Goal: Task Accomplishment & Management: Manage account settings

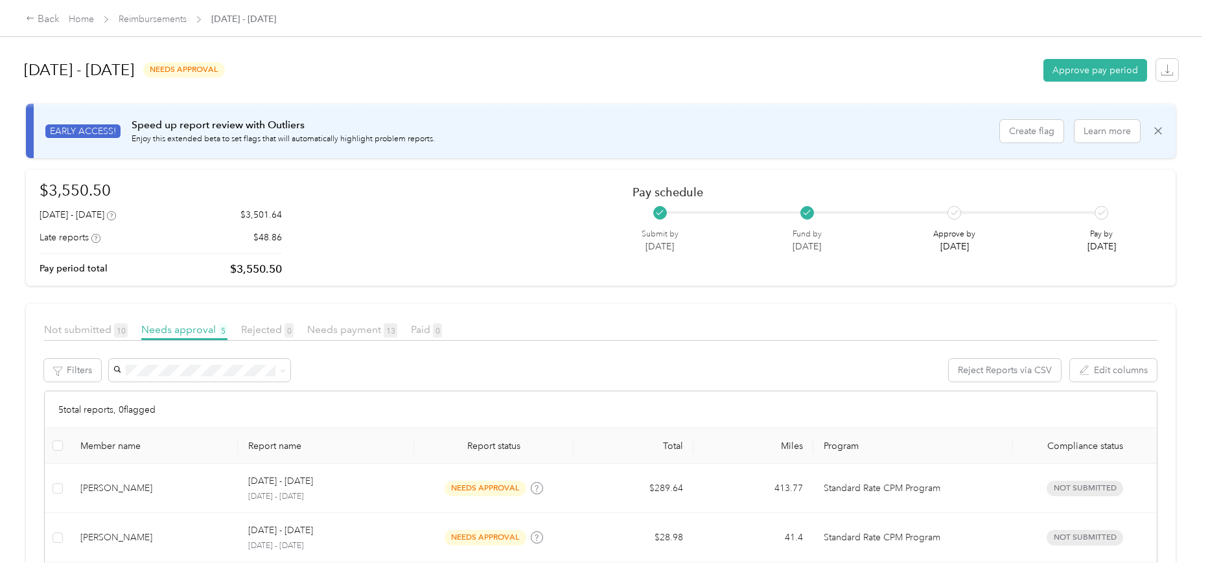
click at [367, 88] on div "September 15 - 28, 2025 needs approval Approve pay period" at bounding box center [601, 69] width 1154 height 49
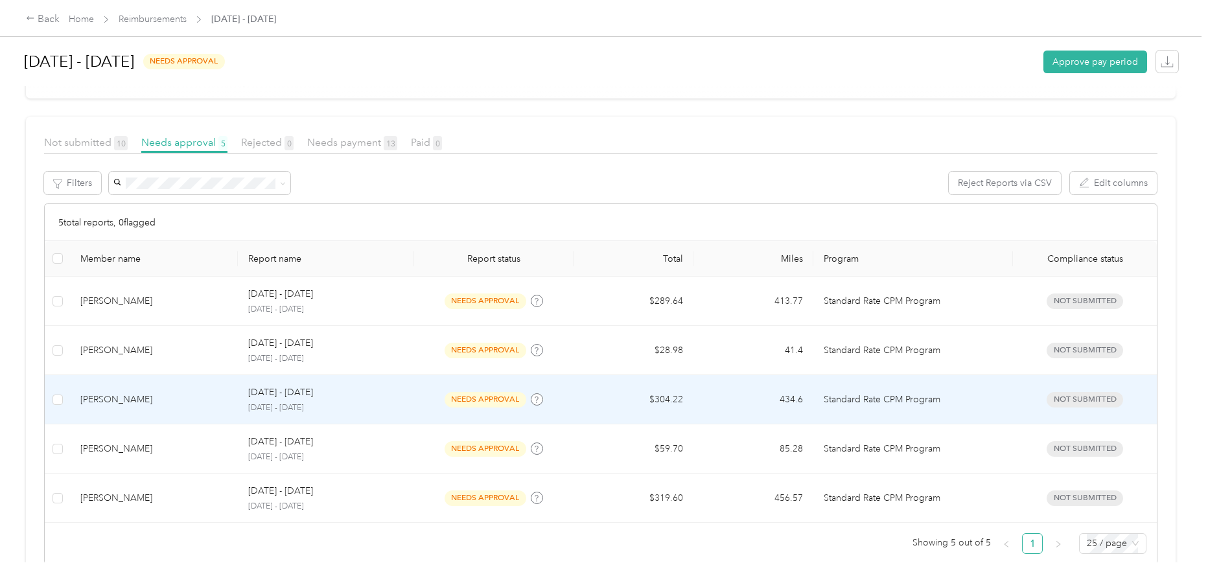
scroll to position [194, 0]
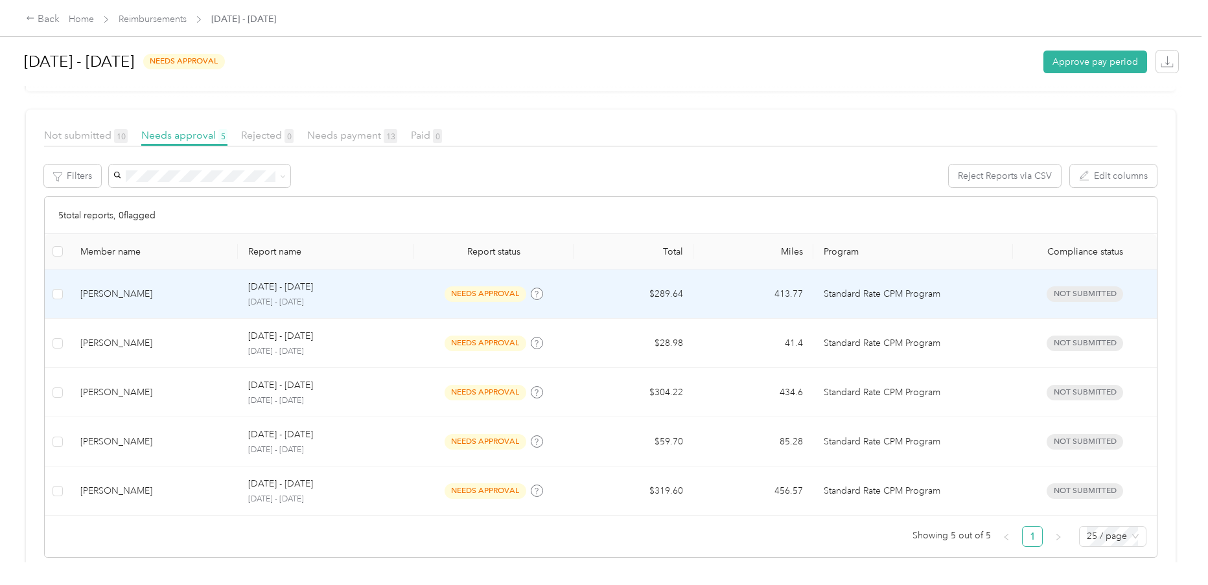
click at [237, 281] on td "[PERSON_NAME]" at bounding box center [154, 294] width 168 height 49
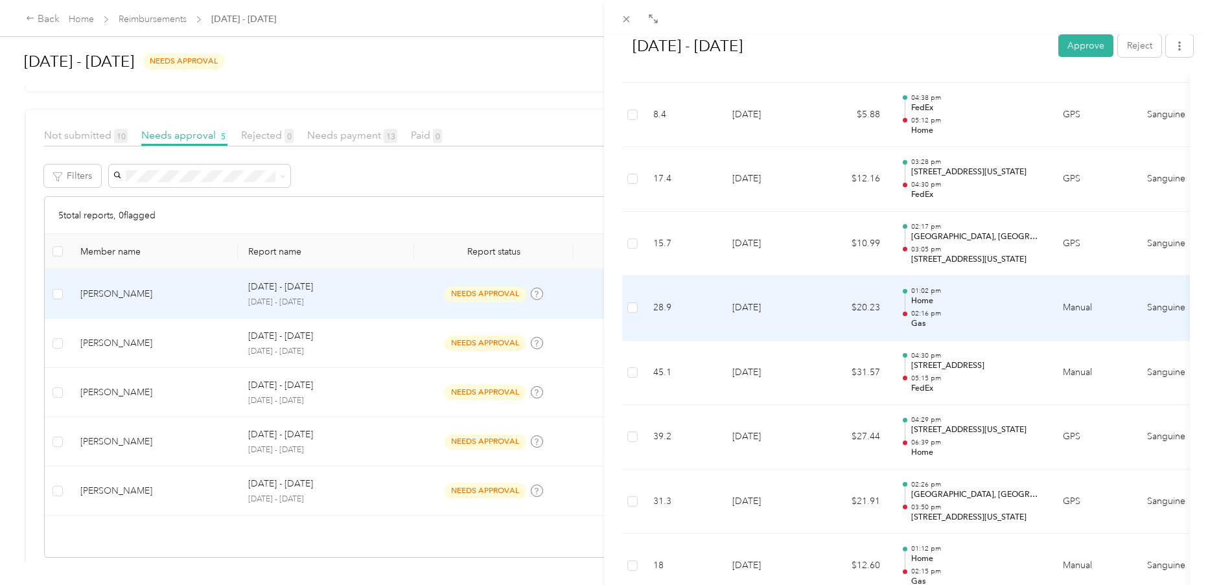
scroll to position [842, 0]
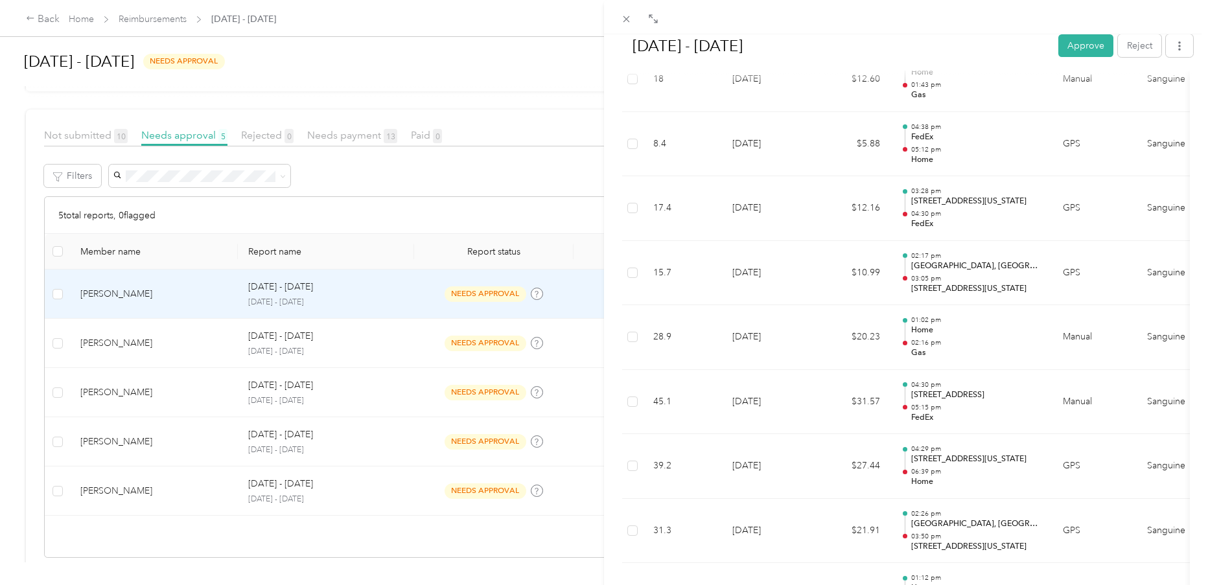
click at [529, 63] on div "[DATE] - [DATE] Approve Reject Needs Approval Needs approval from [PERSON_NAME]…" at bounding box center [604, 292] width 1208 height 585
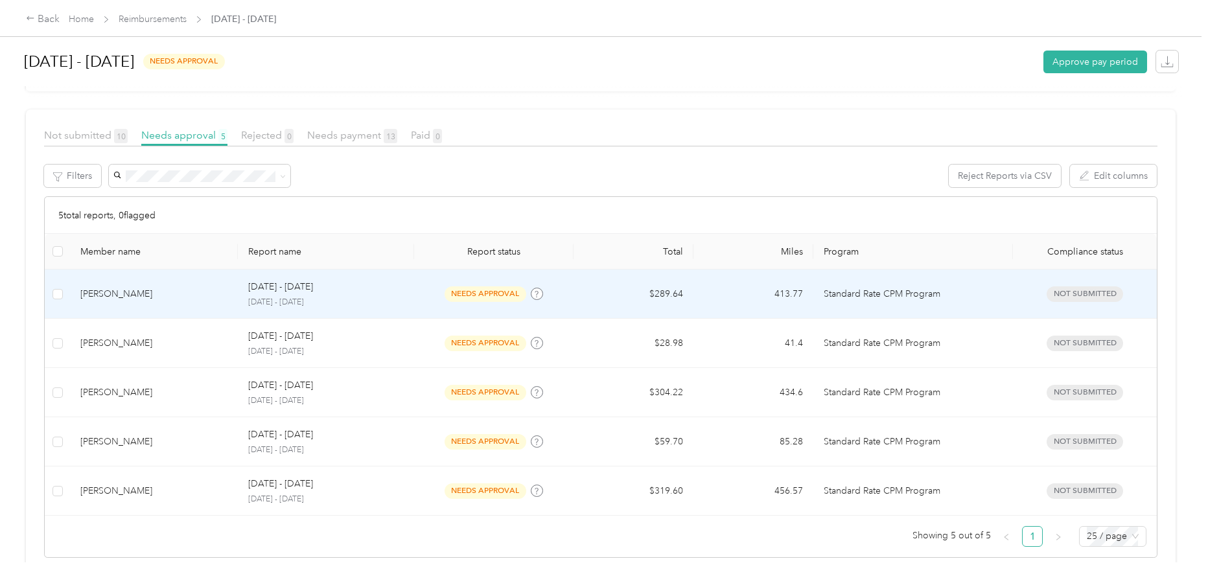
click at [374, 297] on p "[DATE] - [DATE]" at bounding box center [325, 303] width 155 height 12
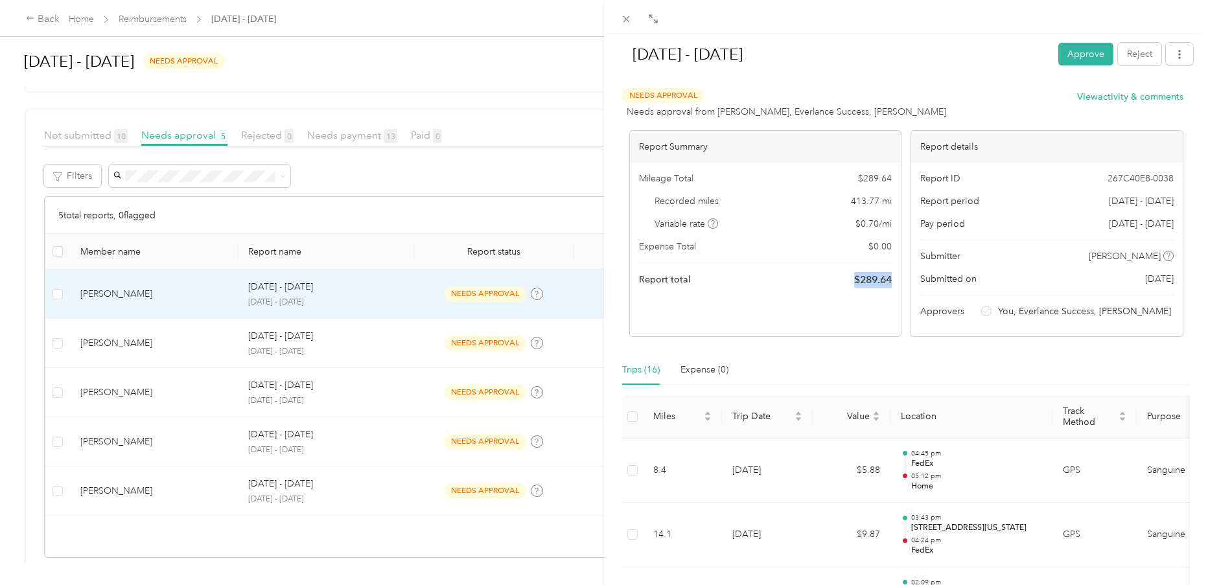
drag, startPoint x: 884, startPoint y: 282, endPoint x: 897, endPoint y: 283, distance: 13.0
click at [897, 283] on div "Report Summary Mileage Total $ 289.64 Recorded miles 413.77 mi Variable rate $ …" at bounding box center [906, 233] width 554 height 207
click at [1072, 56] on button "Approve" at bounding box center [1085, 54] width 55 height 23
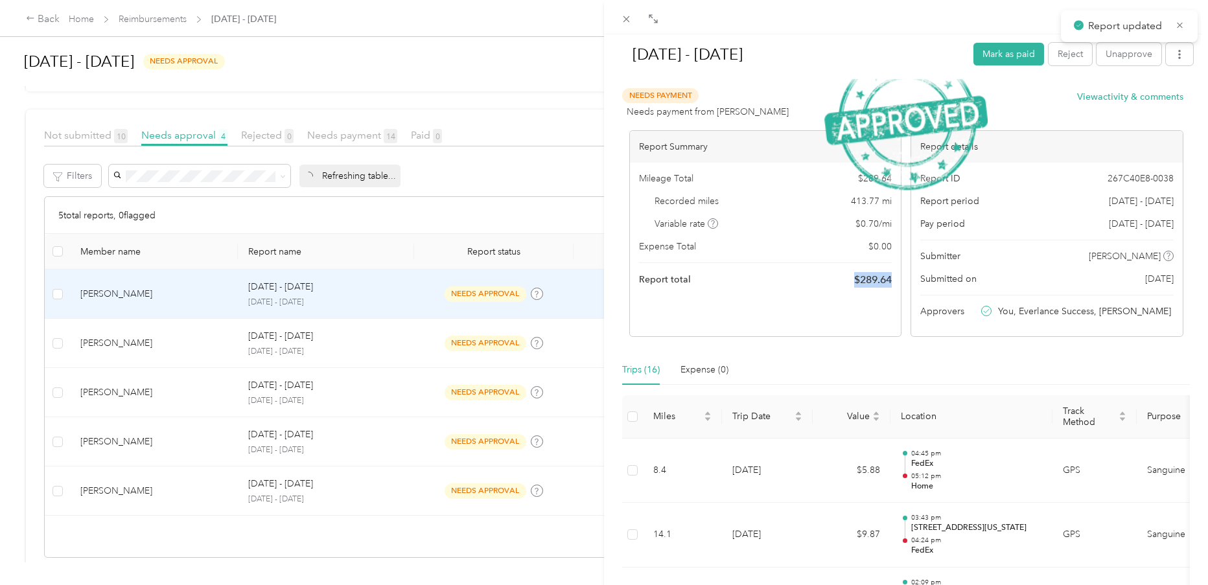
scroll to position [168, 0]
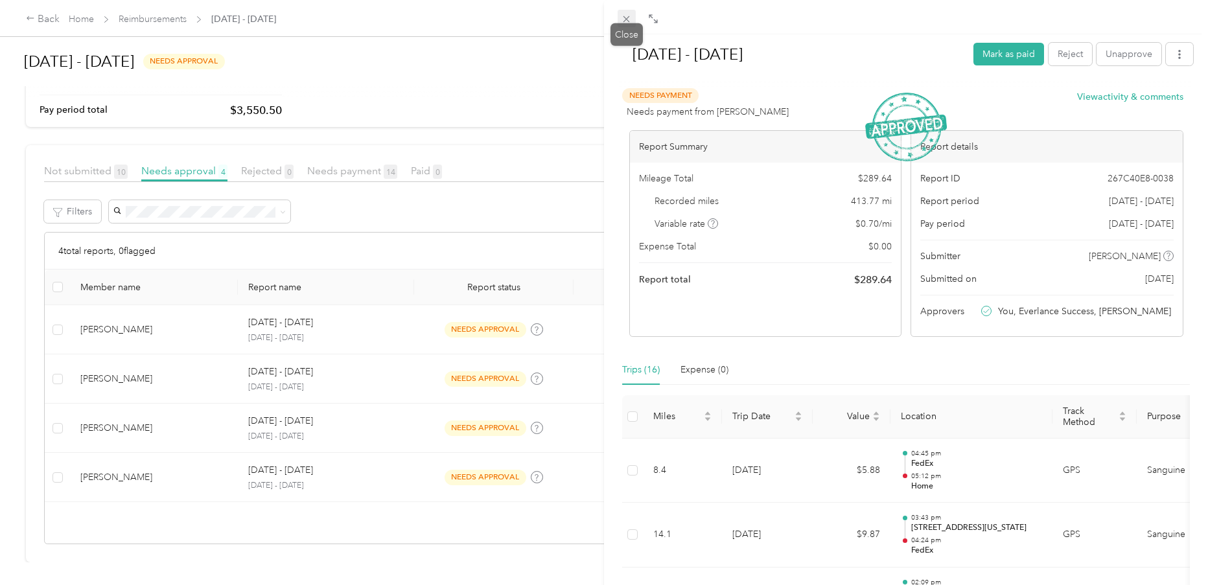
click at [630, 23] on icon at bounding box center [626, 19] width 11 height 11
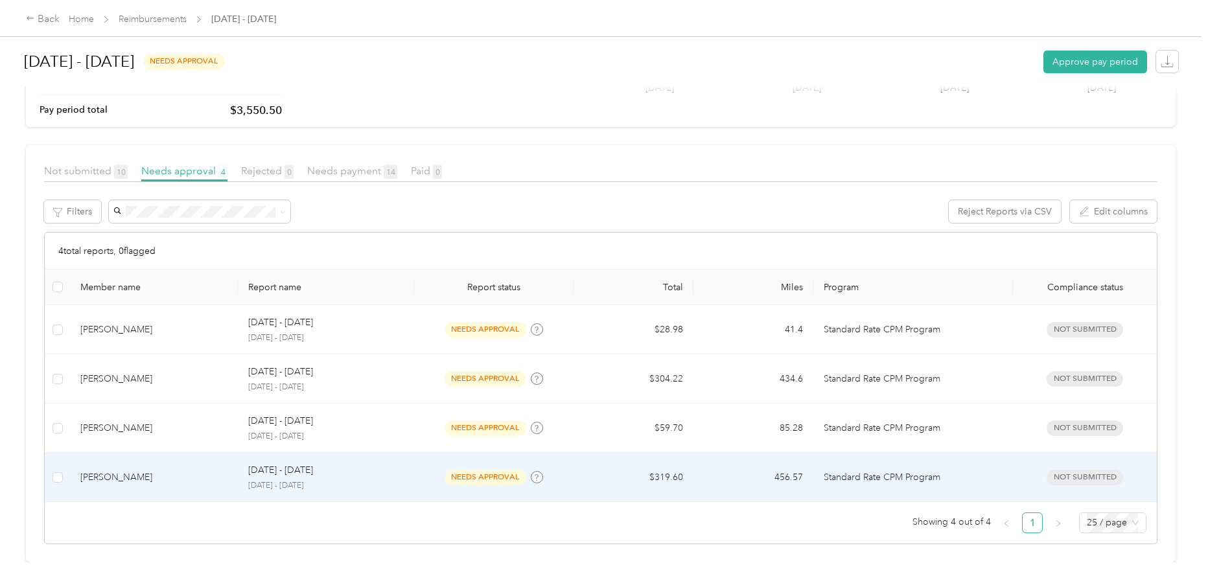
click at [207, 470] on div "[PERSON_NAME]" at bounding box center [153, 477] width 147 height 14
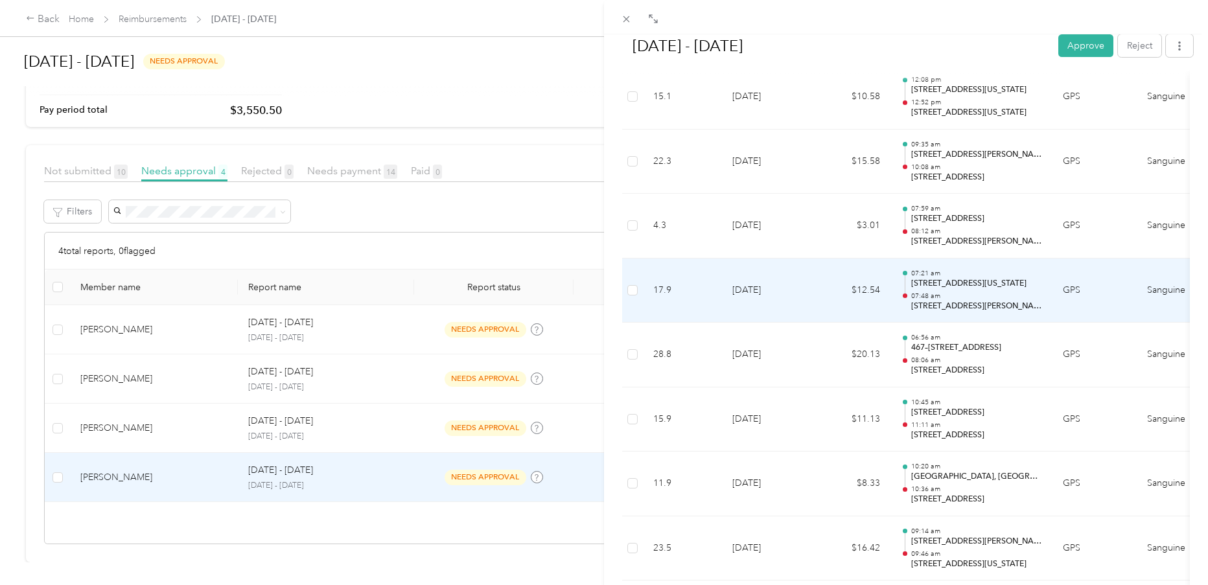
scroll to position [583, 0]
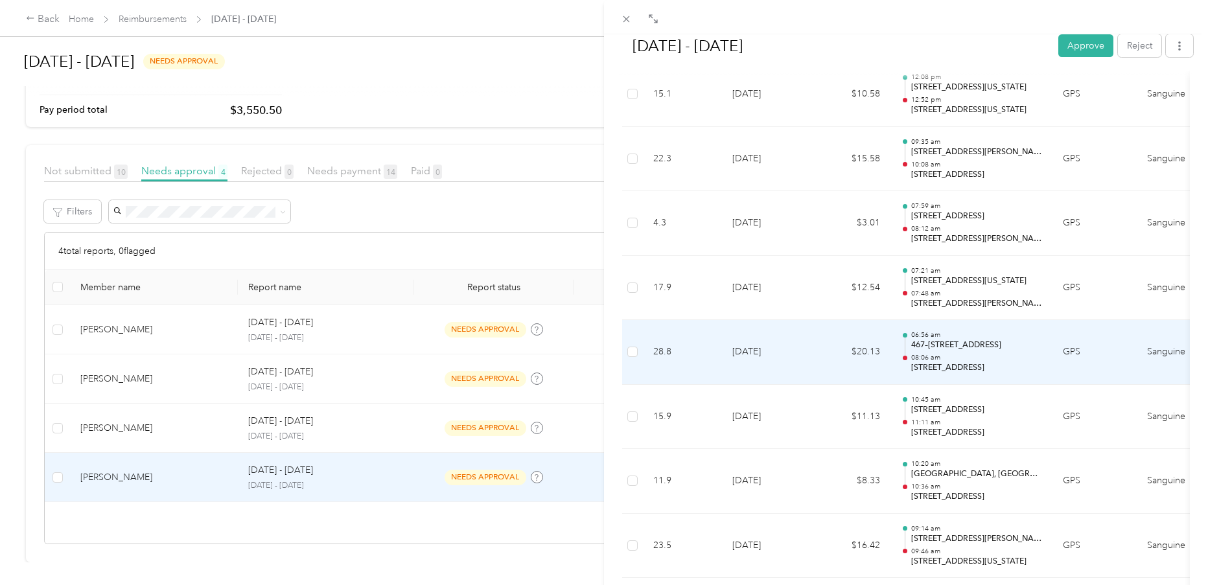
click at [991, 358] on p "08:06 am" at bounding box center [976, 357] width 131 height 9
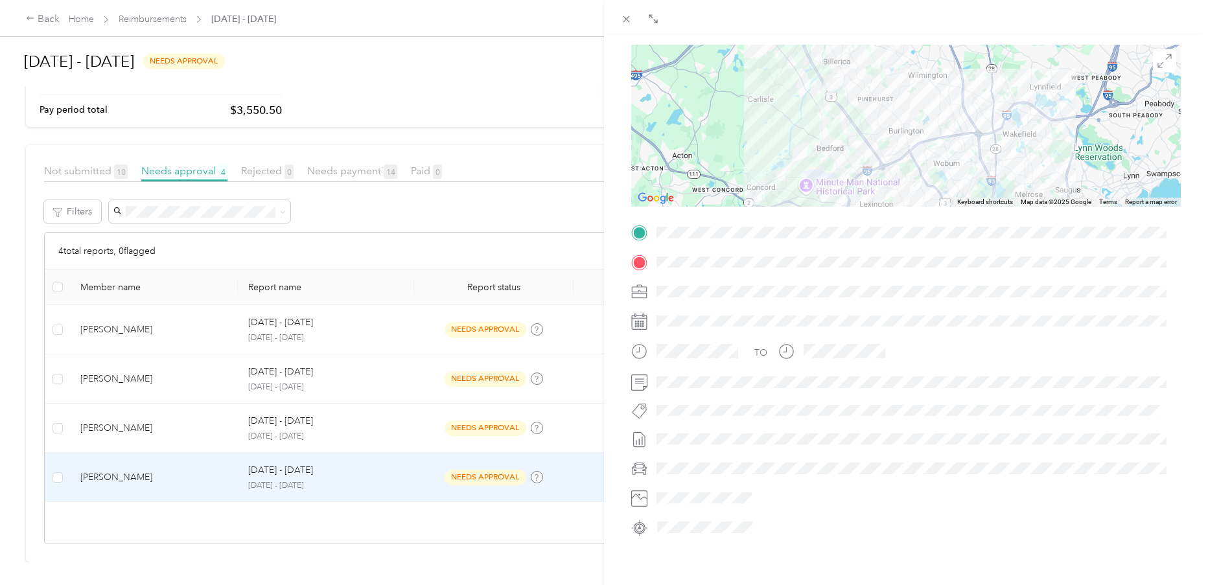
scroll to position [36, 0]
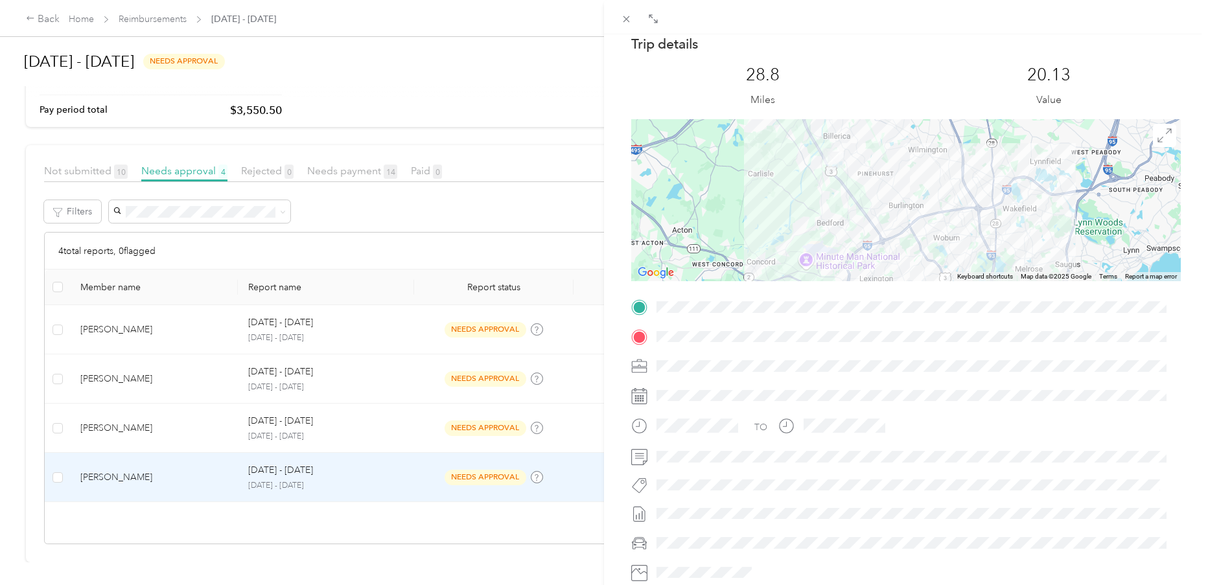
click at [647, 331] on div at bounding box center [905, 337] width 549 height 21
click at [792, 300] on span at bounding box center [916, 307] width 529 height 21
click at [658, 298] on span at bounding box center [916, 307] width 529 height 21
click at [781, 345] on span at bounding box center [916, 337] width 529 height 21
click at [632, 13] on span at bounding box center [626, 19] width 18 height 18
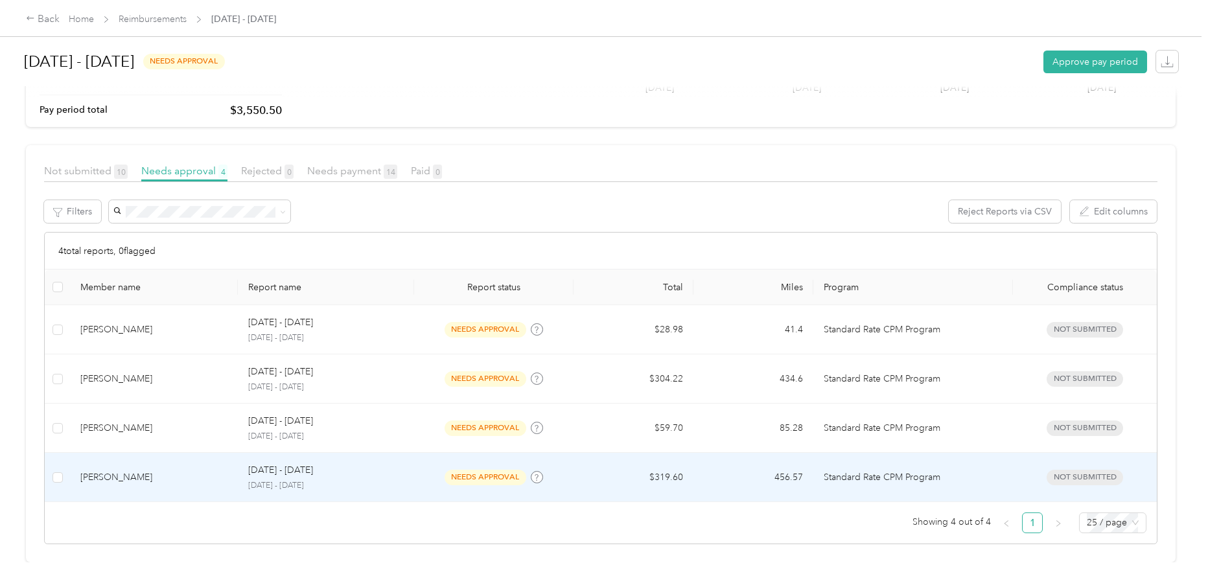
click at [185, 476] on td "[PERSON_NAME]" at bounding box center [154, 477] width 168 height 49
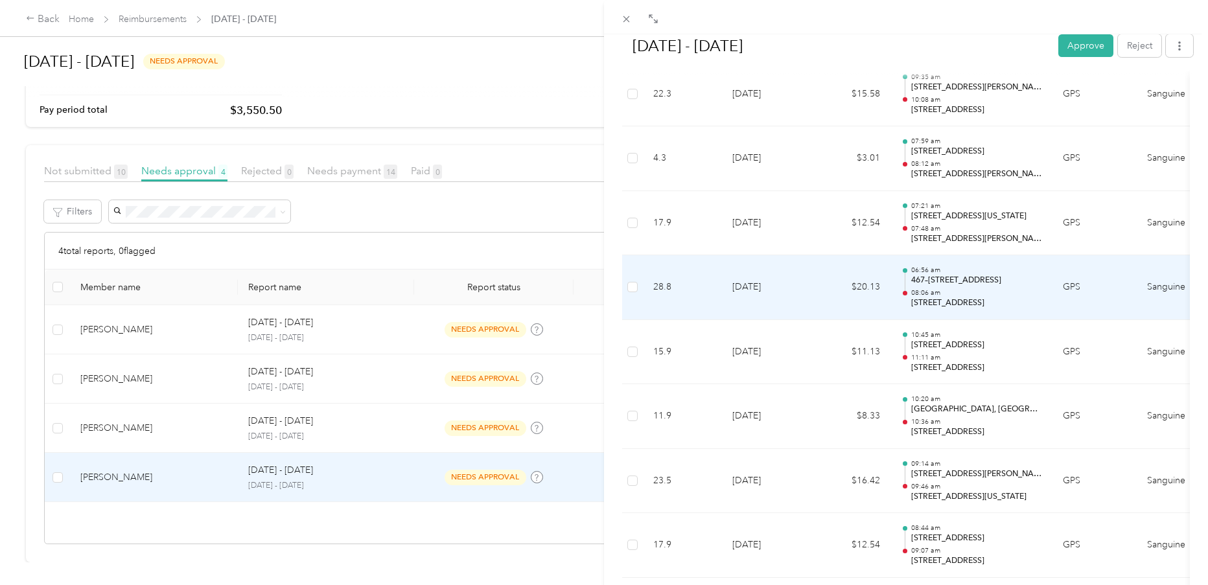
scroll to position [685, 0]
click at [1166, 51] on button "button" at bounding box center [1179, 45] width 27 height 23
click at [1002, 17] on div at bounding box center [906, 17] width 604 height 34
click at [849, 288] on td "$20.13" at bounding box center [851, 288] width 78 height 65
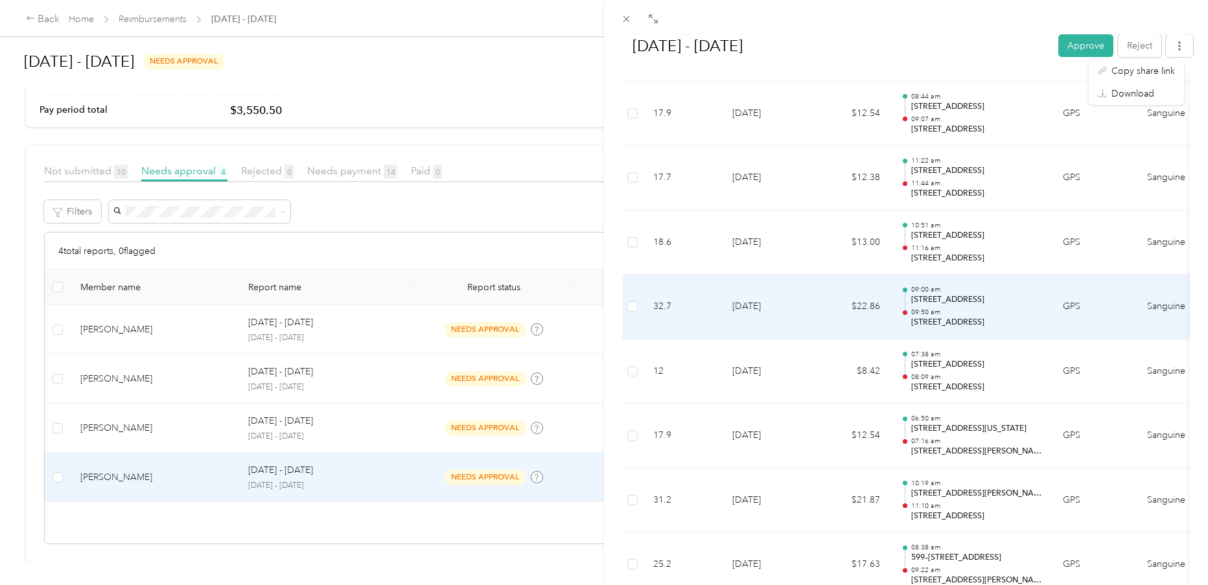
scroll to position [1098, 0]
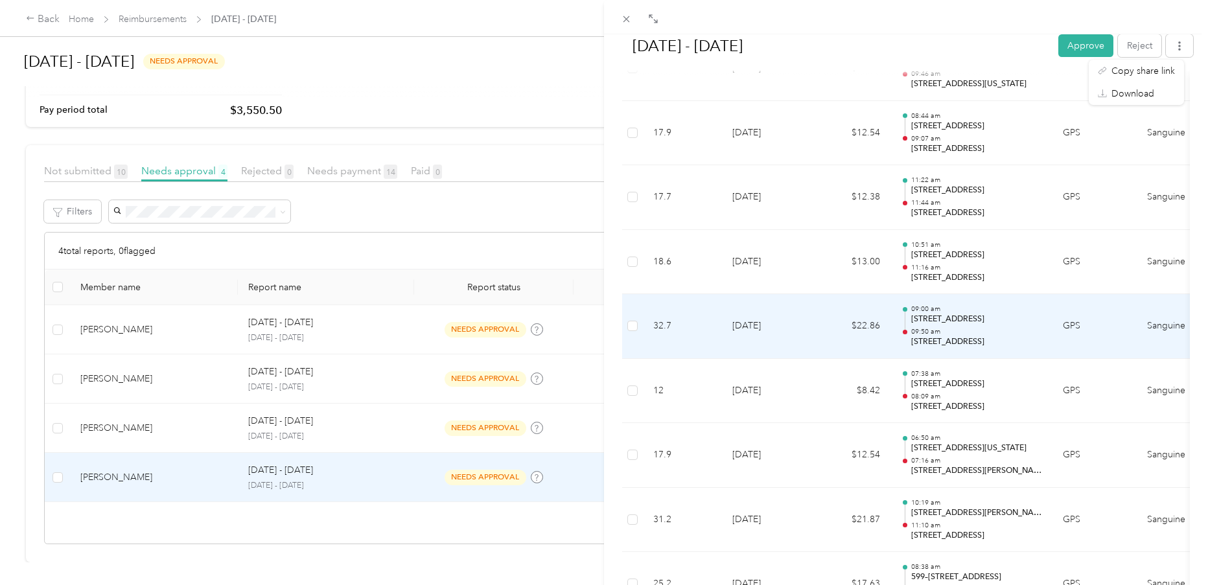
click at [1008, 320] on p "[STREET_ADDRESS]" at bounding box center [976, 320] width 131 height 12
click at [953, 339] on p "[STREET_ADDRESS]" at bounding box center [976, 342] width 131 height 12
drag, startPoint x: 739, startPoint y: 324, endPoint x: 748, endPoint y: 323, distance: 8.4
click at [739, 324] on td "[DATE]" at bounding box center [767, 326] width 91 height 65
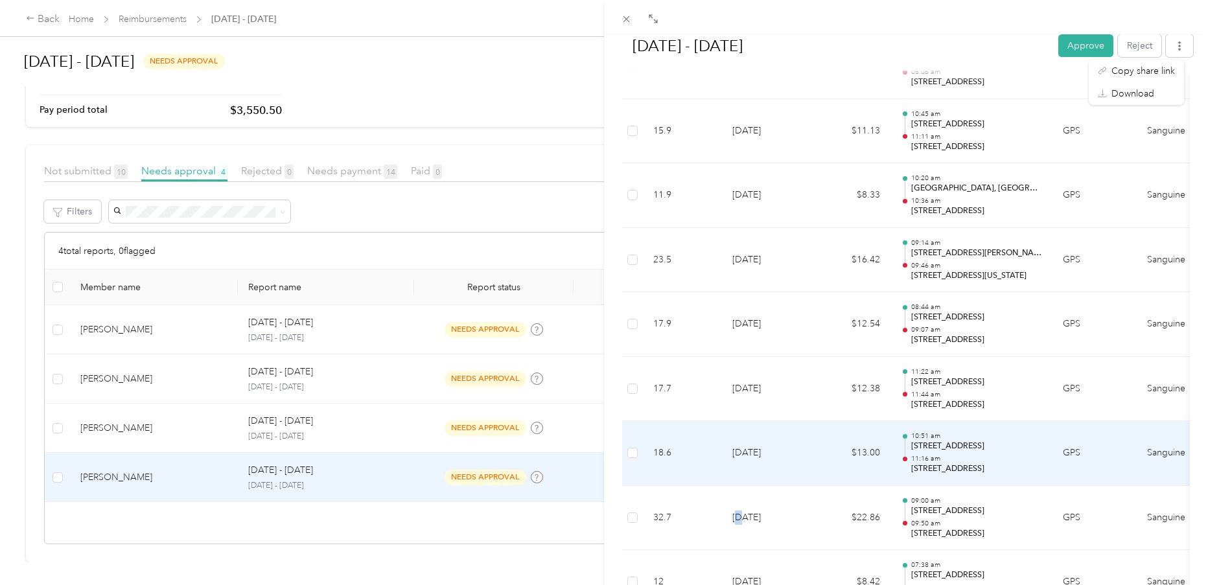
scroll to position [996, 0]
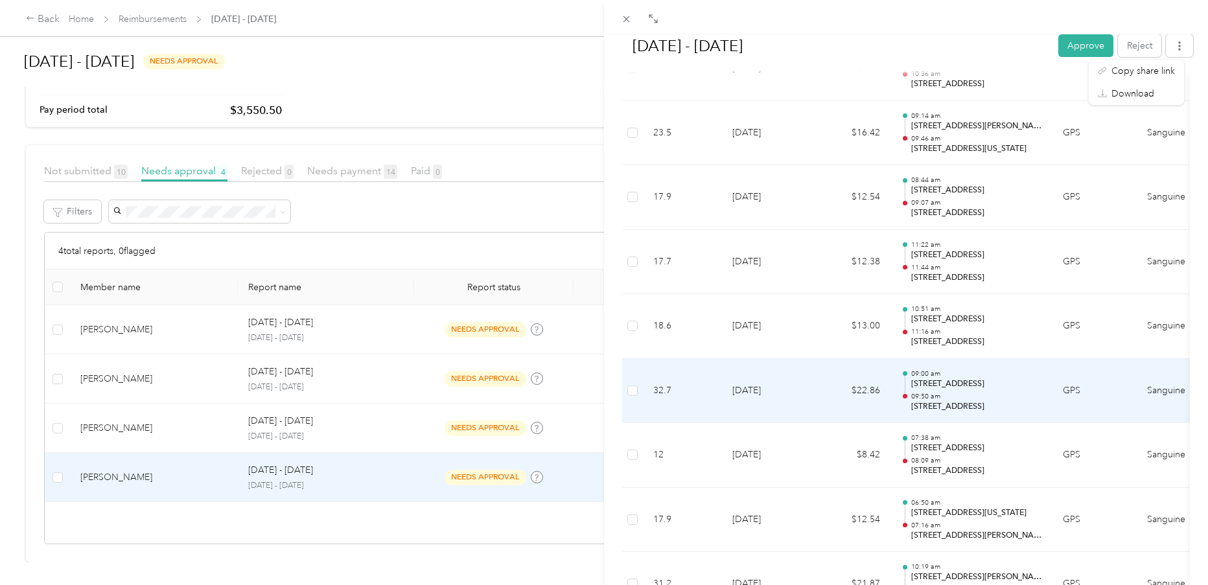
click at [997, 396] on p "09:50 am" at bounding box center [976, 396] width 131 height 9
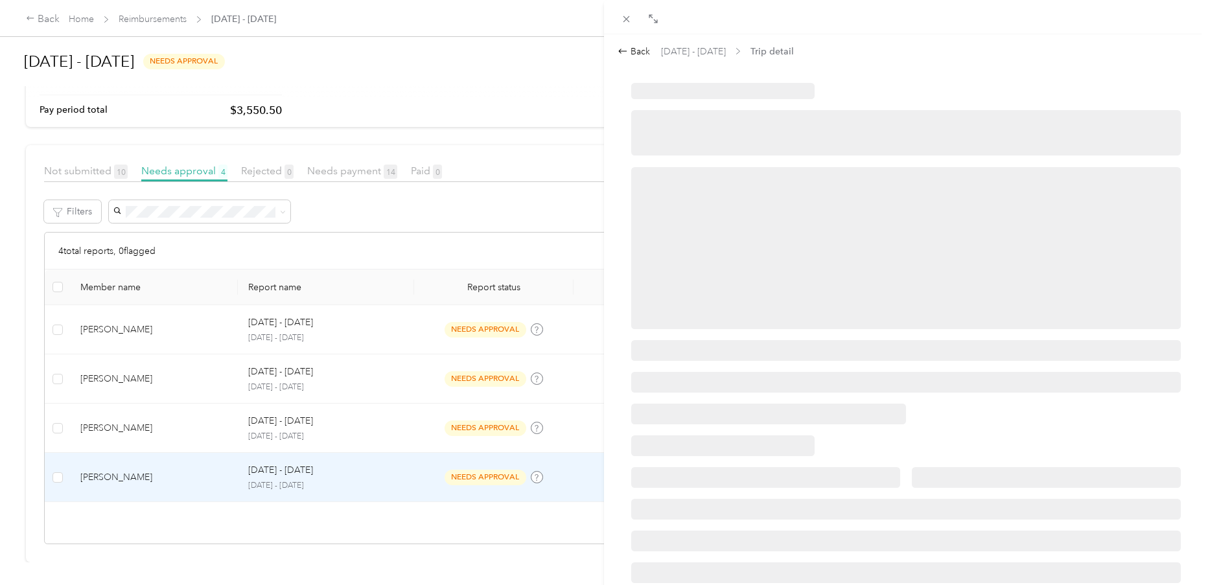
scroll to position [0, 0]
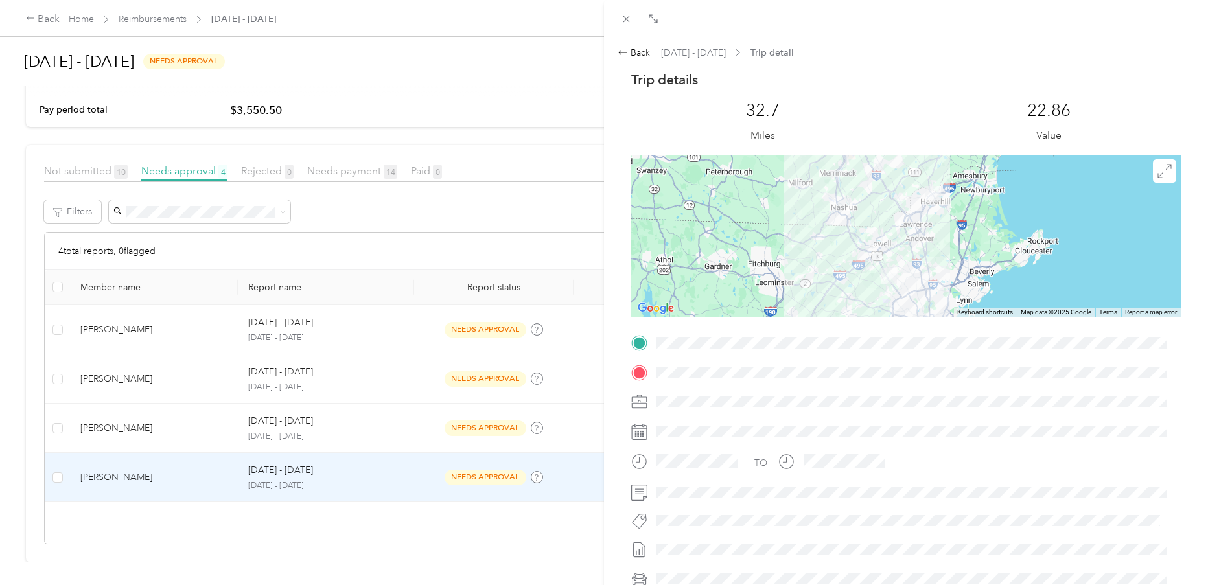
click at [654, 336] on span at bounding box center [916, 342] width 529 height 21
click at [633, 55] on div "Back" at bounding box center [633, 53] width 32 height 14
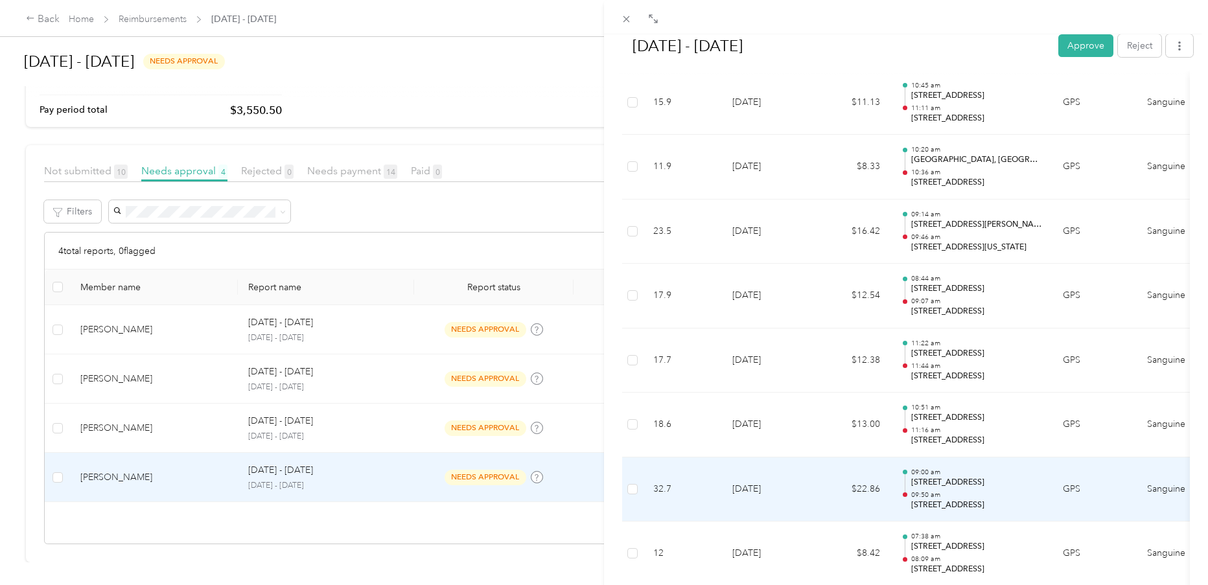
scroll to position [983, 0]
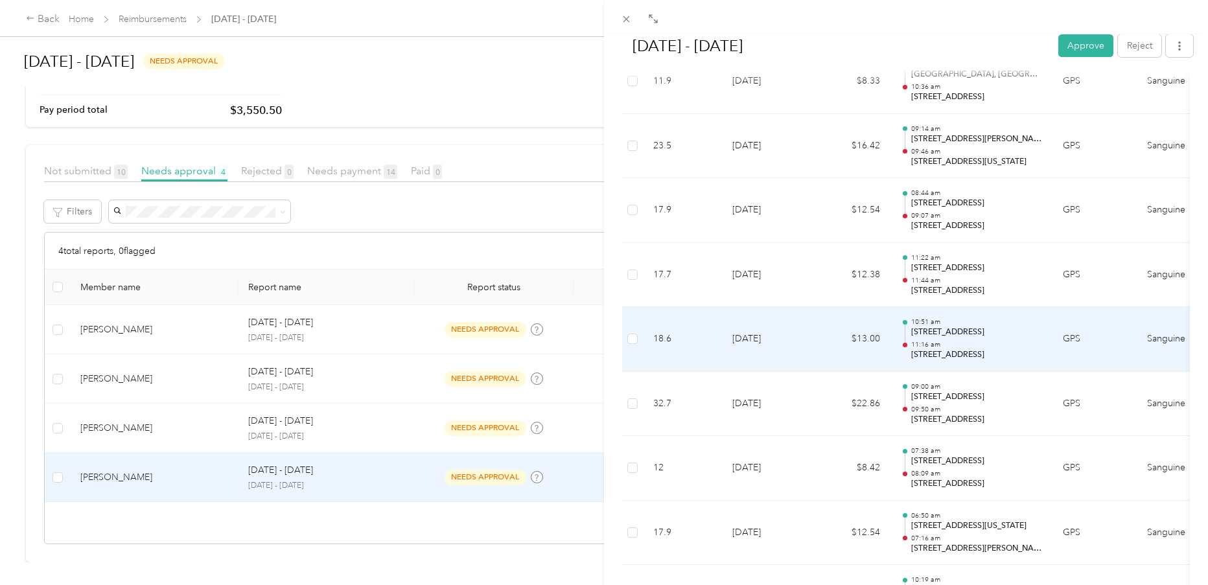
click at [1000, 346] on p "11:16 am" at bounding box center [976, 344] width 131 height 9
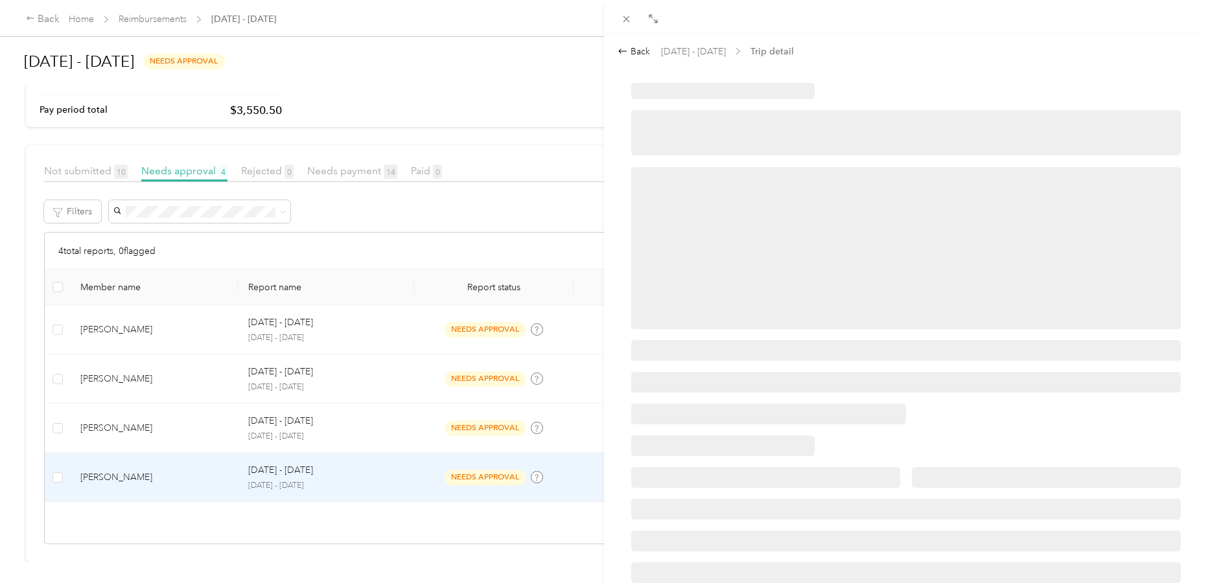
scroll to position [0, 0]
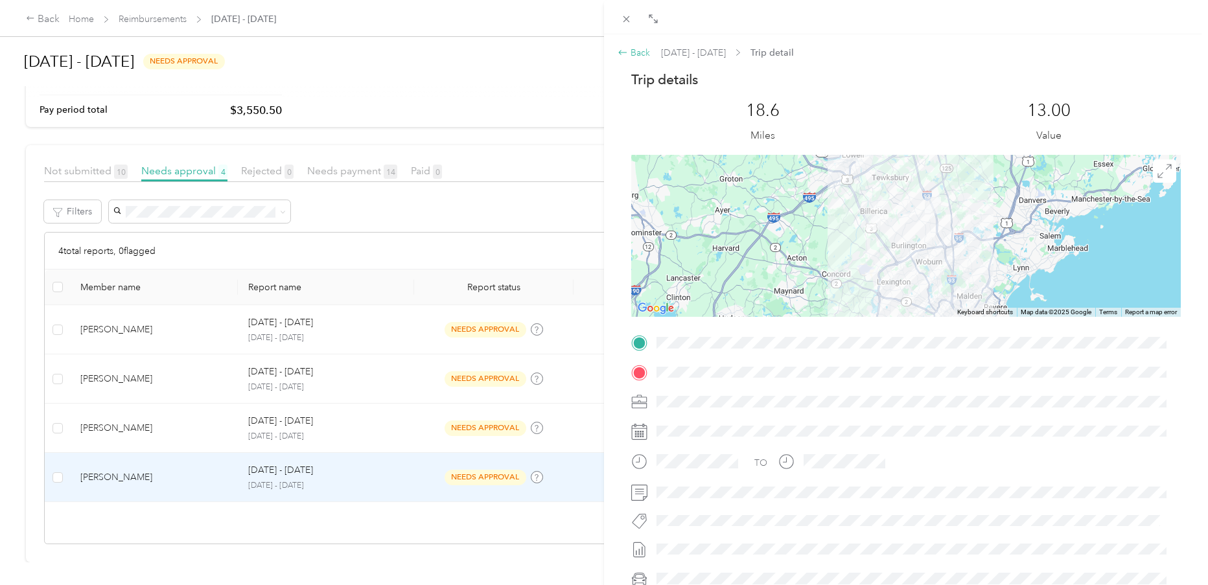
click at [639, 52] on div "Back" at bounding box center [633, 53] width 32 height 14
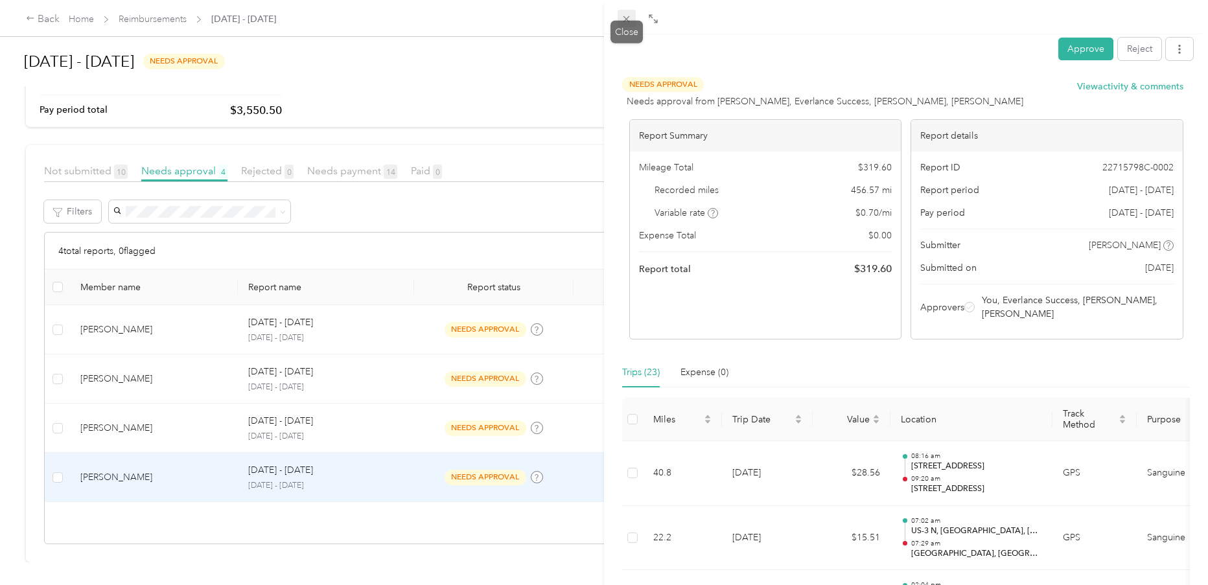
click at [628, 17] on icon at bounding box center [626, 19] width 11 height 11
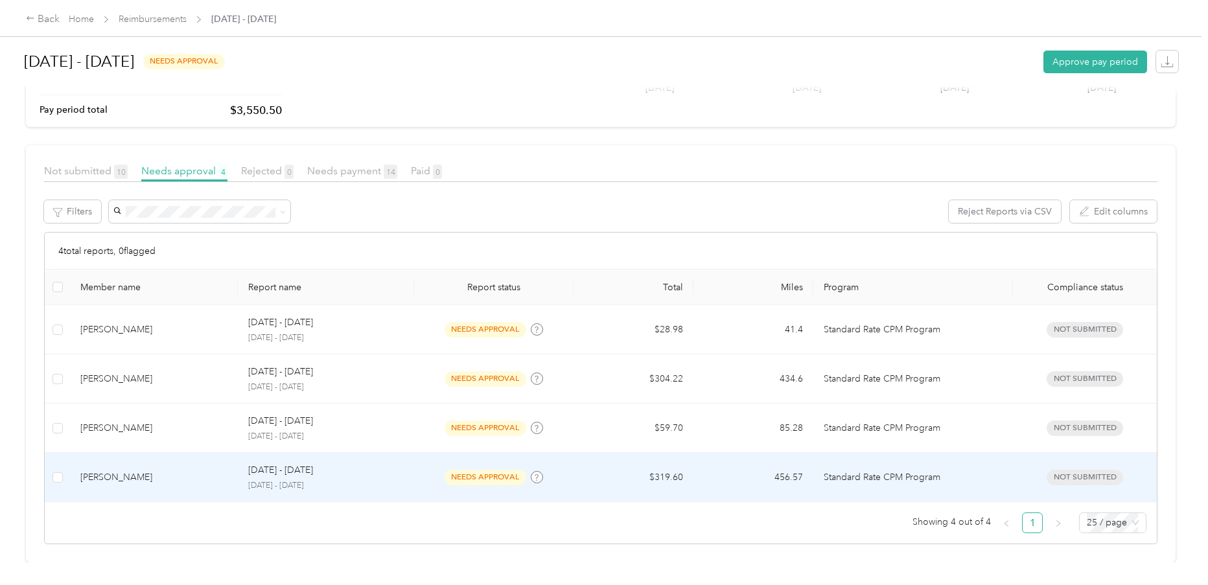
click at [230, 465] on td "[PERSON_NAME]" at bounding box center [154, 477] width 168 height 49
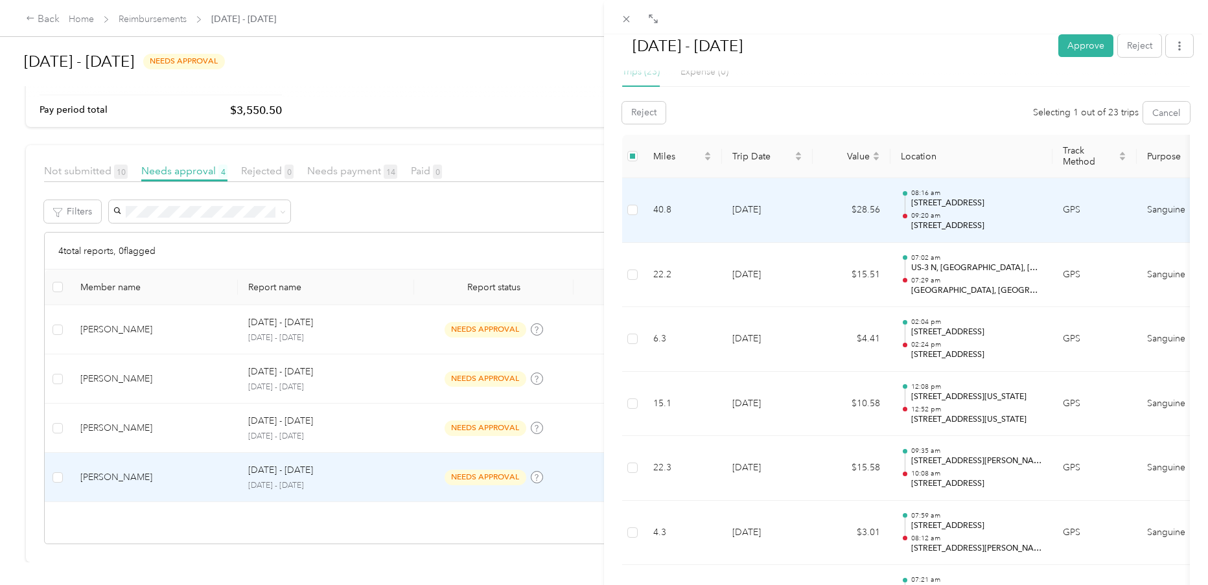
scroll to position [324, 0]
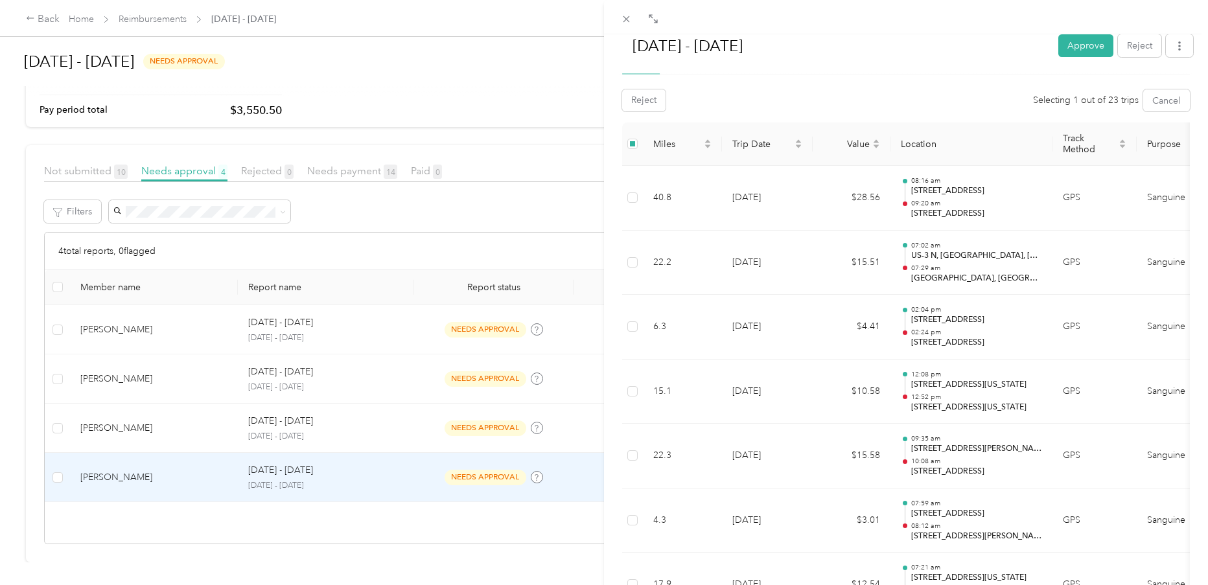
click at [836, 60] on h1 "[DATE] - [DATE]" at bounding box center [834, 45] width 430 height 31
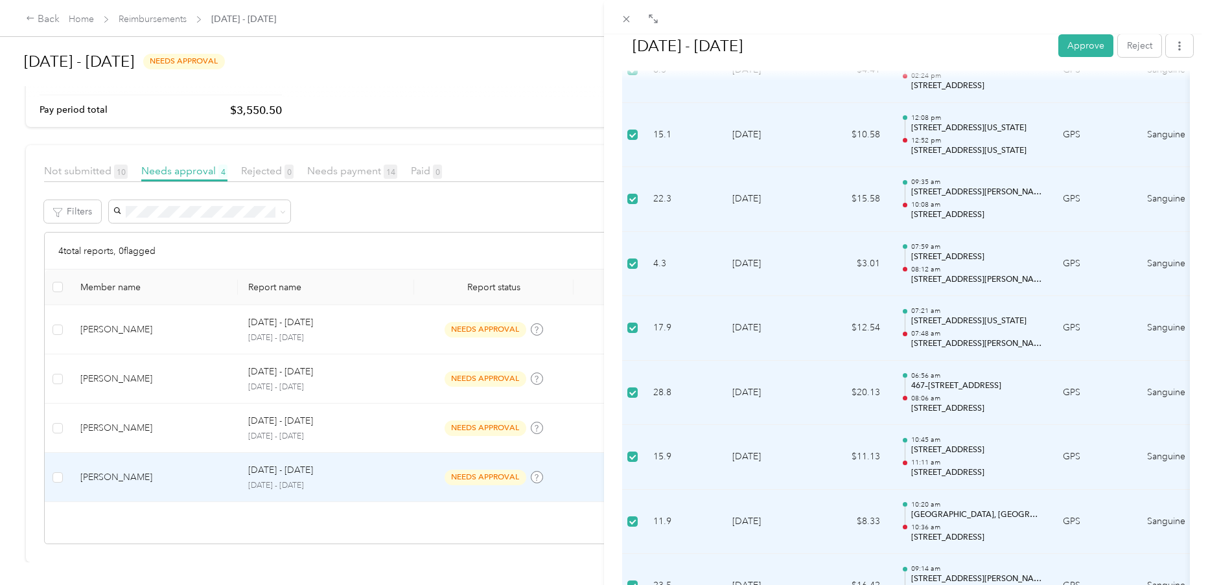
scroll to position [610, 0]
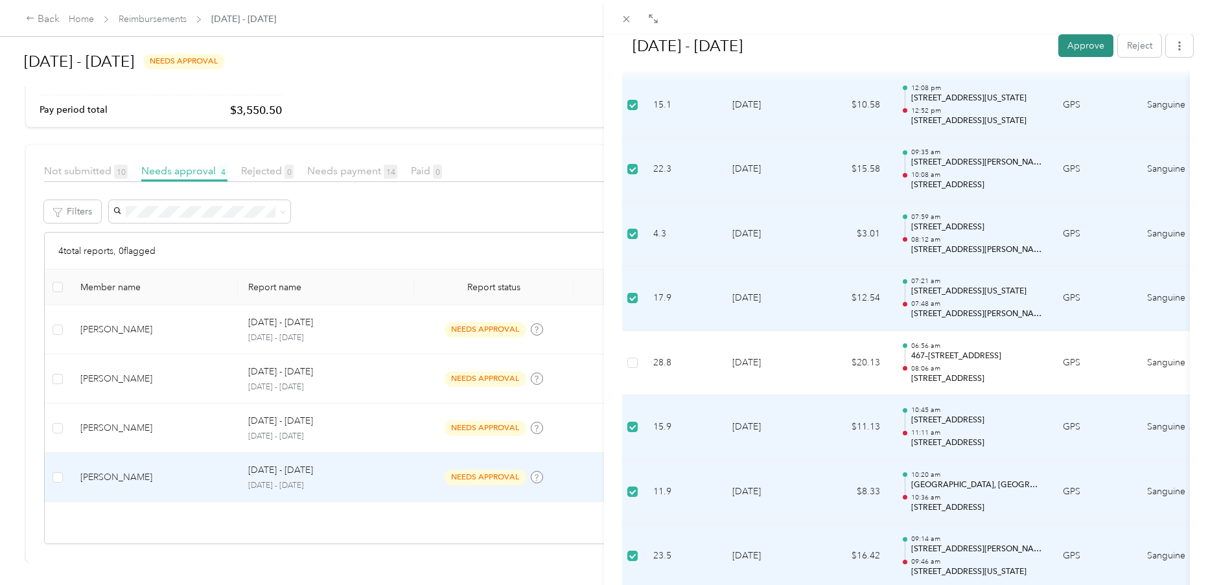
click at [1077, 52] on button "Approve" at bounding box center [1085, 45] width 55 height 23
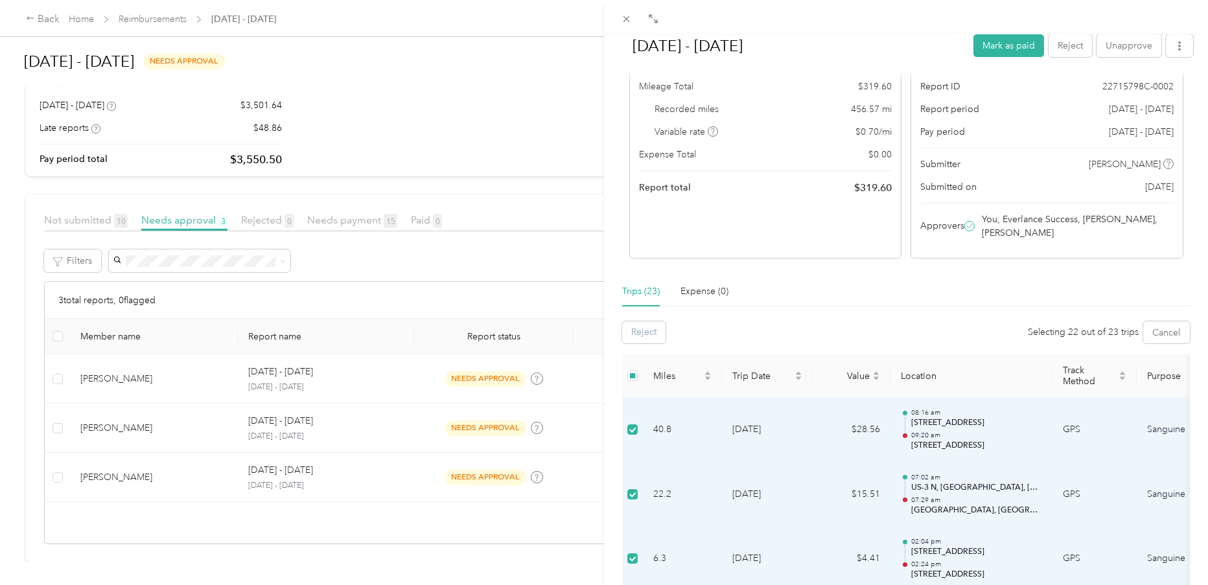
scroll to position [27, 0]
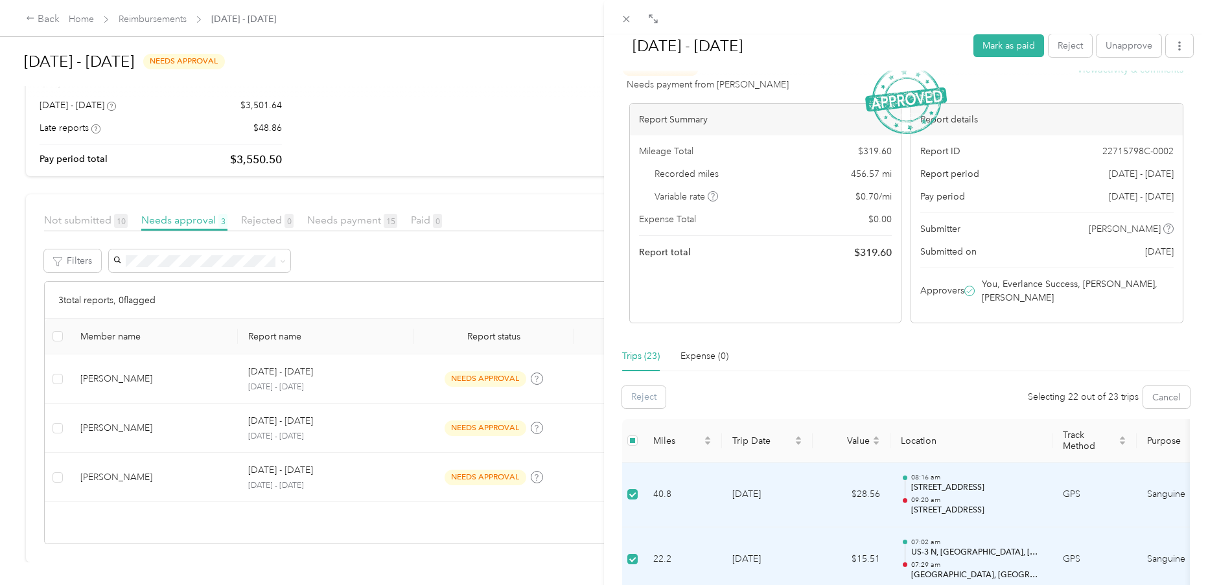
click at [918, 358] on div "Trips (23) Expense (0)" at bounding box center [906, 356] width 568 height 30
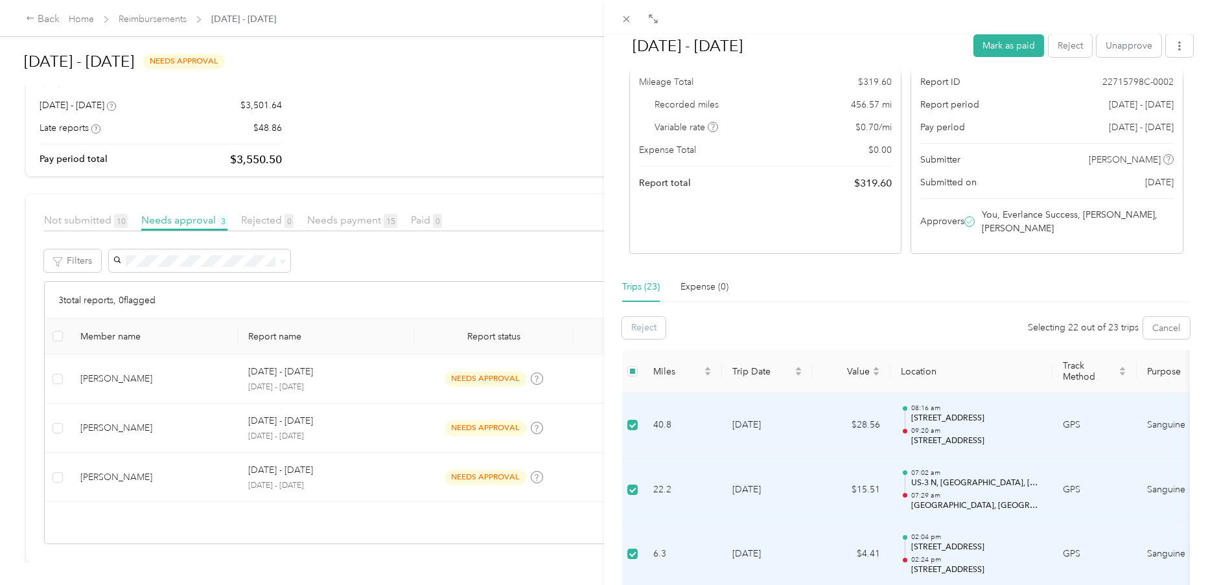
scroll to position [0, 0]
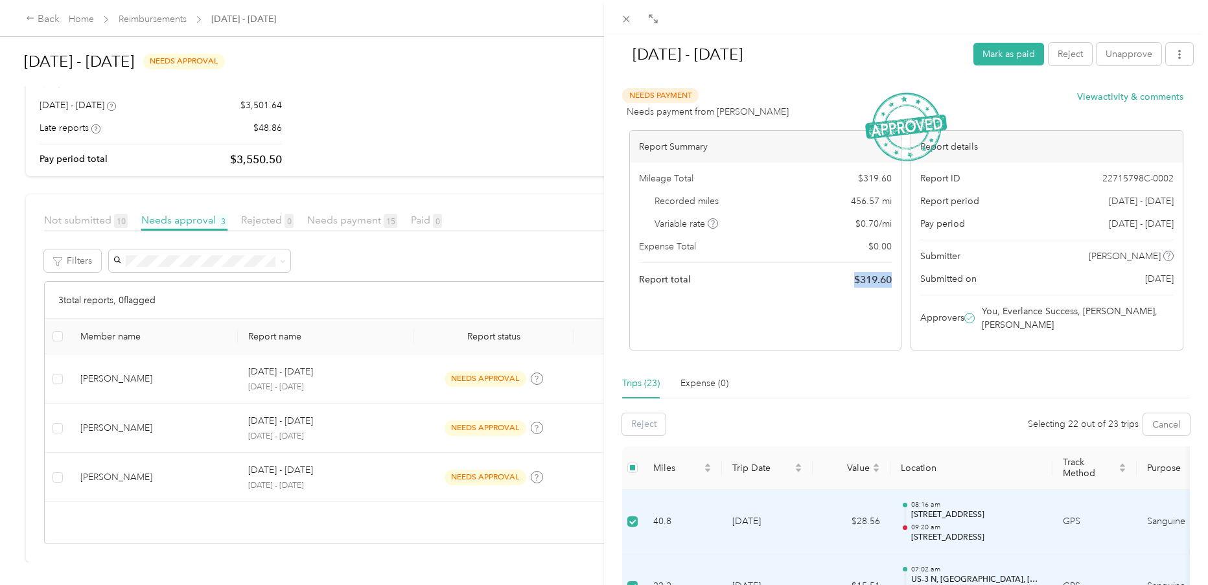
drag, startPoint x: 845, startPoint y: 284, endPoint x: 894, endPoint y: 284, distance: 48.6
click at [894, 284] on div "Mileage Total $ 319.60 Recorded miles 456.57 mi Variable rate $ 0.70 / mi Expen…" at bounding box center [765, 230] width 271 height 134
click at [899, 374] on div "Trips (23) Expense (0)" at bounding box center [906, 384] width 568 height 30
click at [626, 16] on icon at bounding box center [626, 19] width 11 height 11
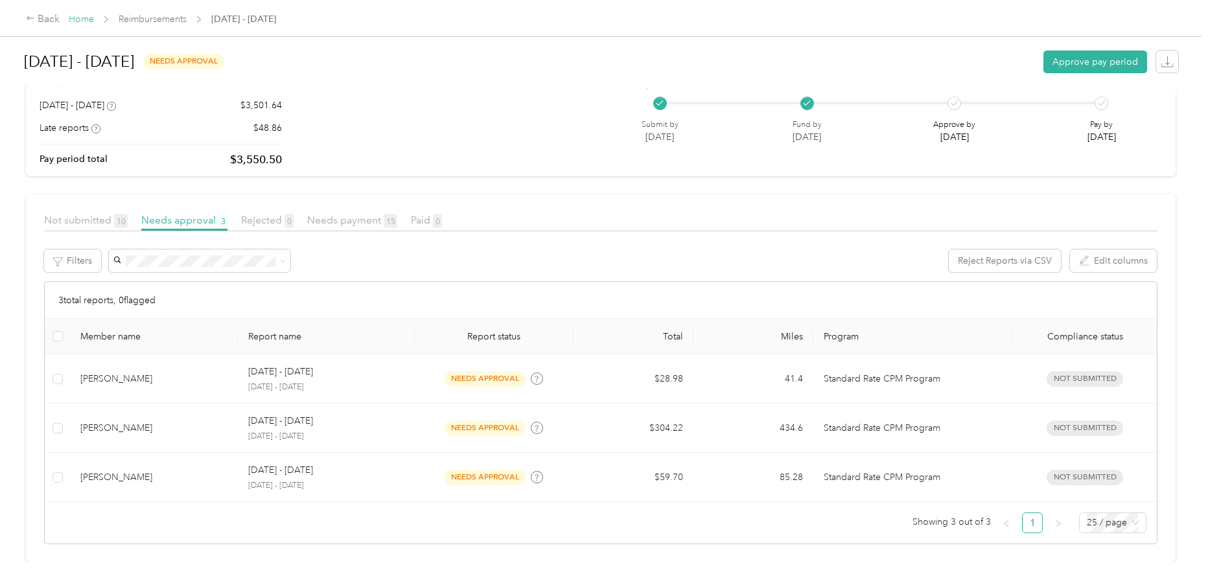
click at [86, 20] on link "Home" at bounding box center [81, 19] width 25 height 11
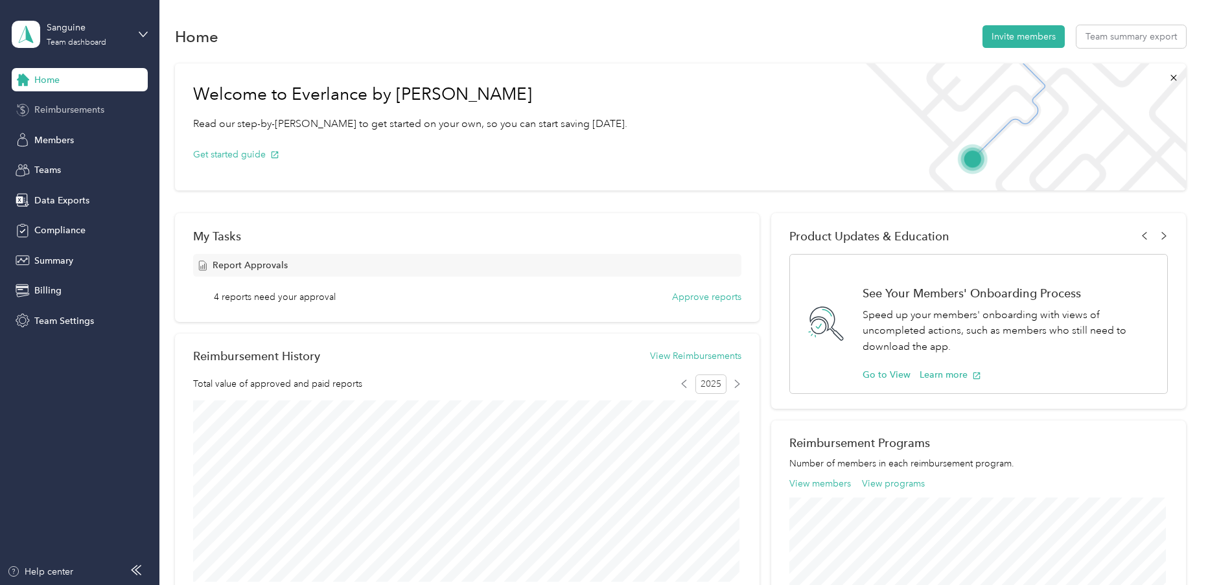
click at [90, 115] on span "Reimbursements" at bounding box center [69, 110] width 70 height 14
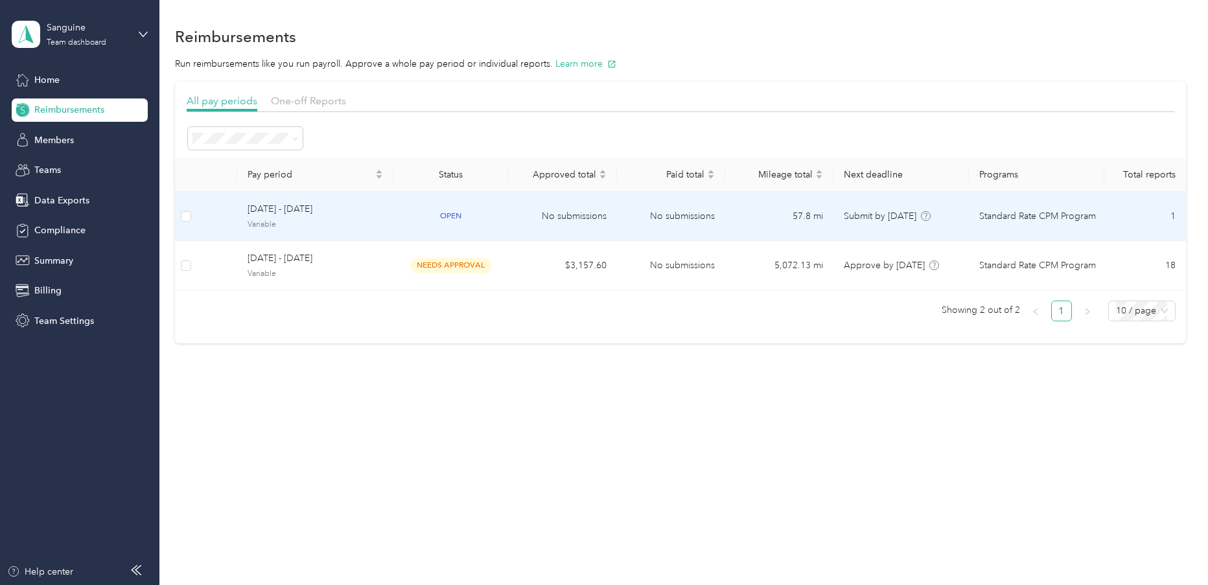
click at [658, 216] on td "No submissions" at bounding box center [671, 216] width 108 height 49
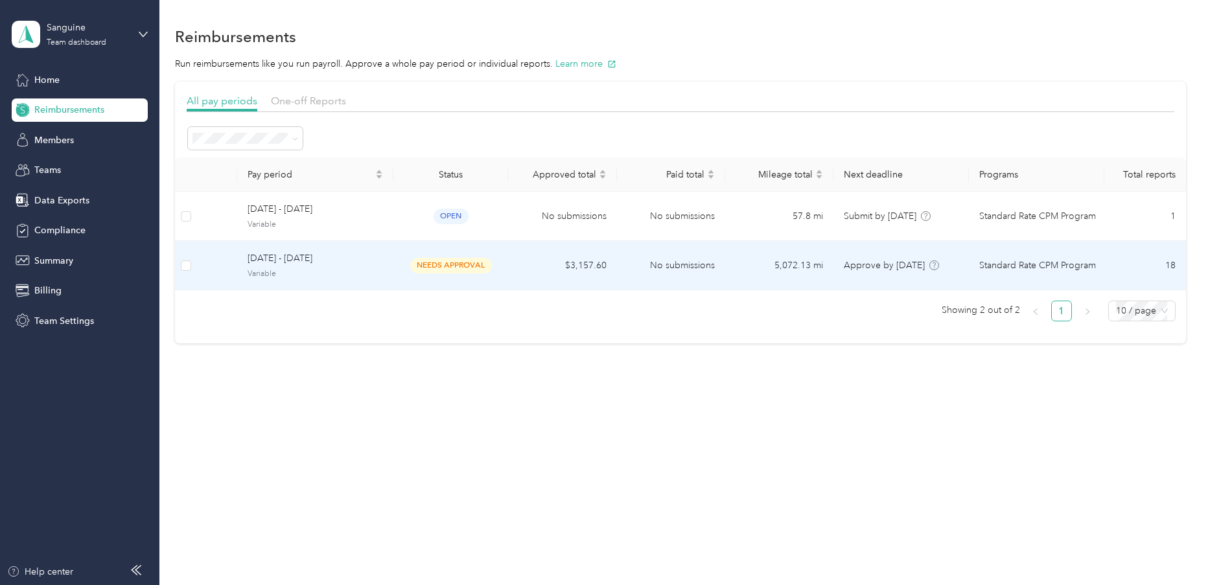
click at [447, 270] on span "needs approval" at bounding box center [451, 265] width 82 height 15
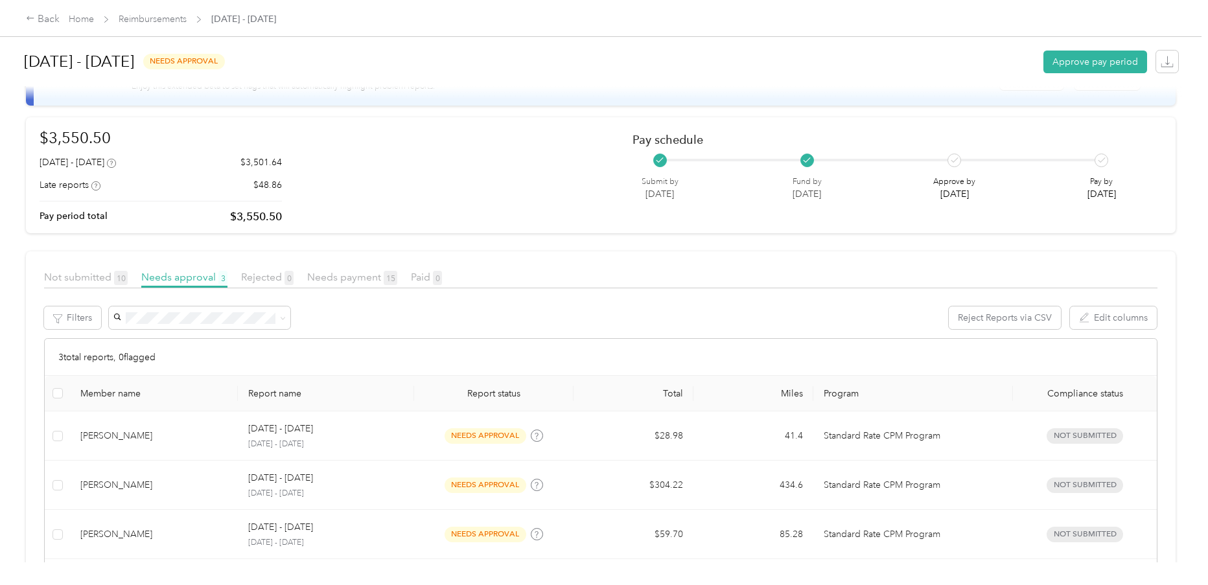
scroll to position [119, 0]
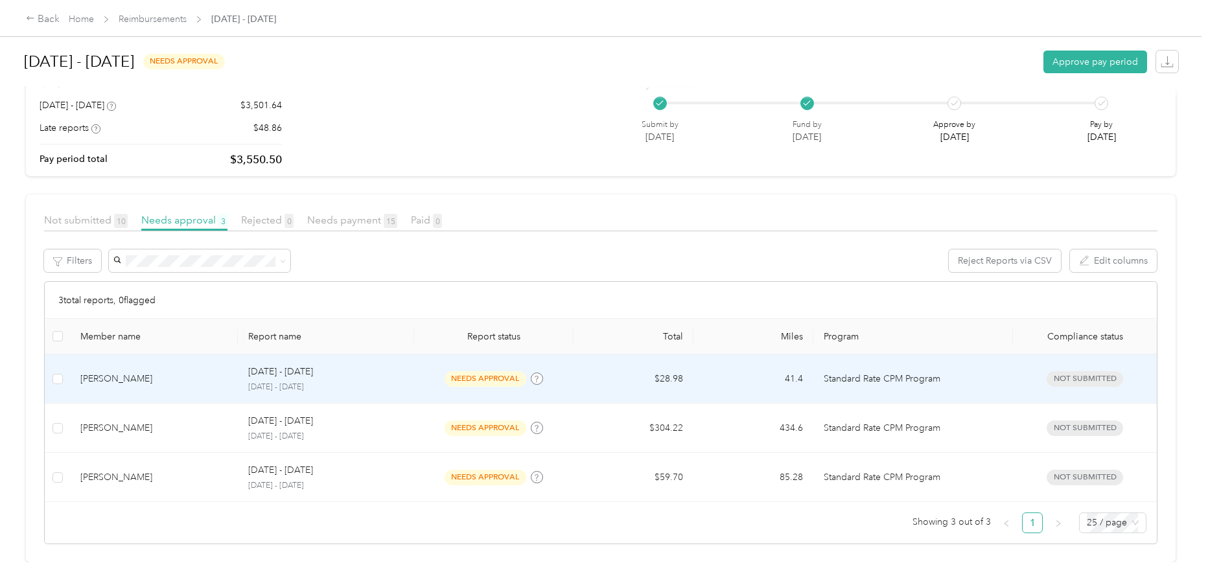
click at [407, 369] on td "[DATE] - [DATE] [DATE] - [DATE]" at bounding box center [326, 378] width 176 height 49
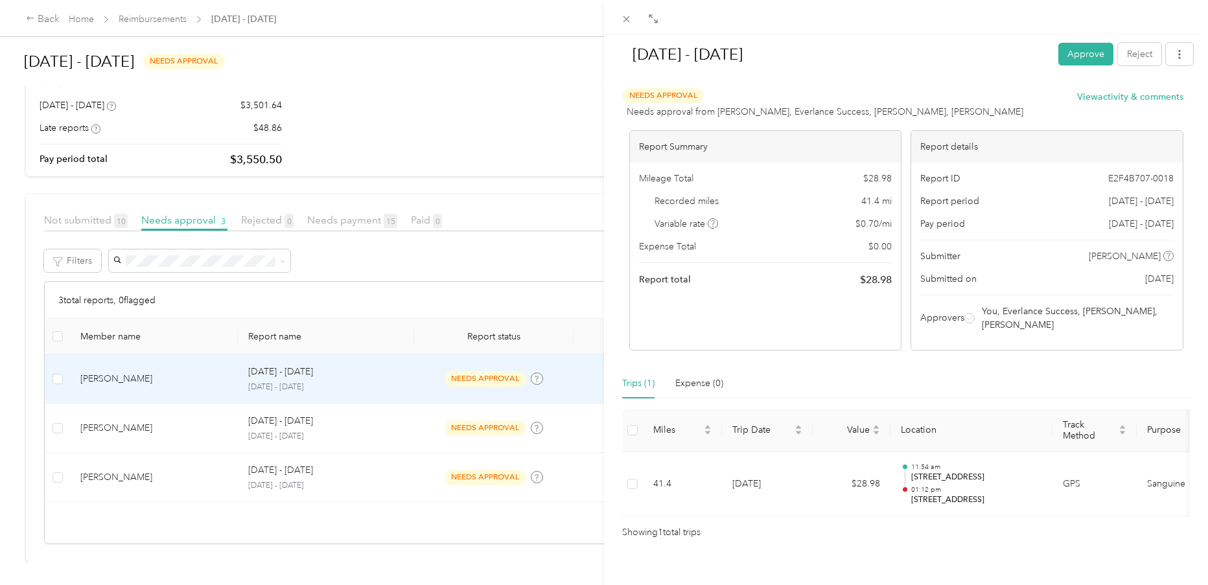
scroll to position [30, 0]
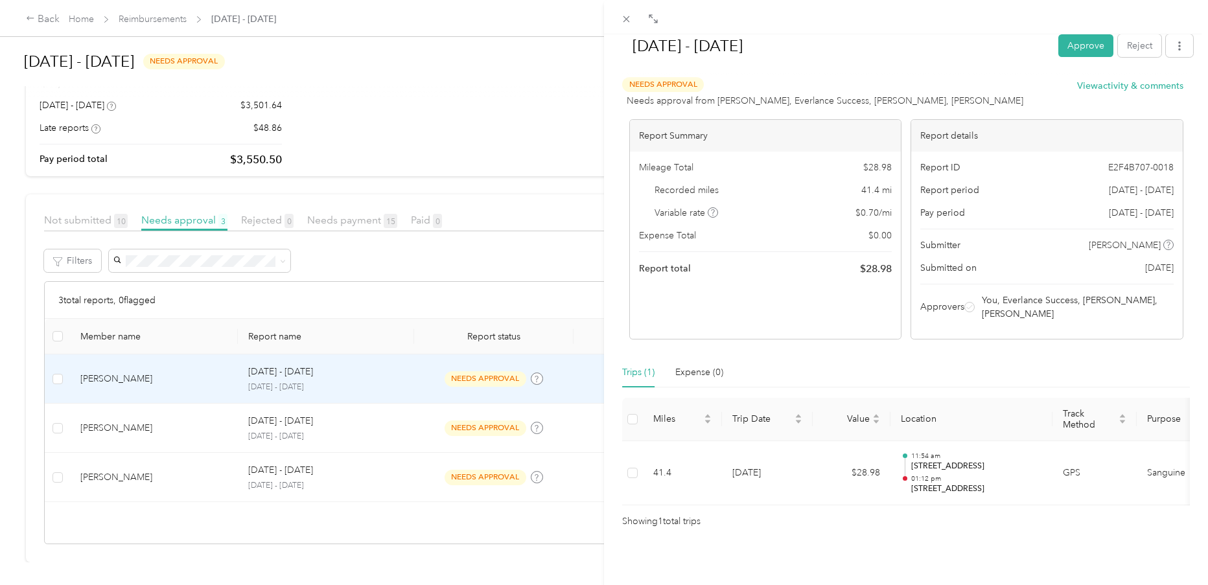
click at [328, 417] on div "[DATE] - [DATE] Approve Reject Needs Approval Needs approval from [PERSON_NAME]…" at bounding box center [604, 292] width 1208 height 585
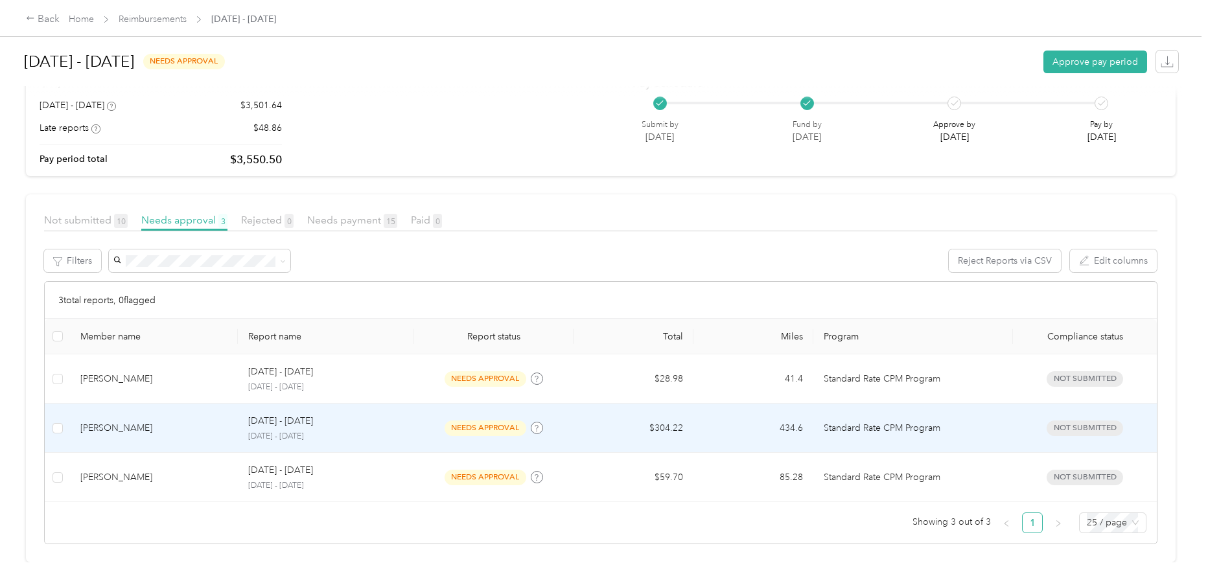
click at [355, 416] on div "[DATE] - [DATE]" at bounding box center [325, 421] width 155 height 14
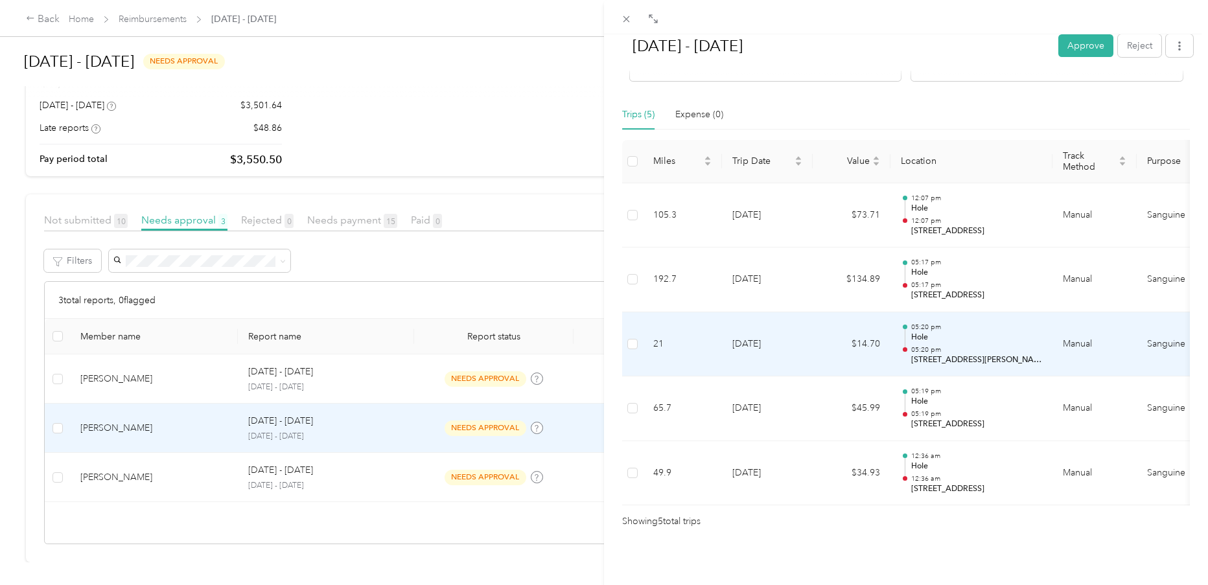
scroll to position [275, 0]
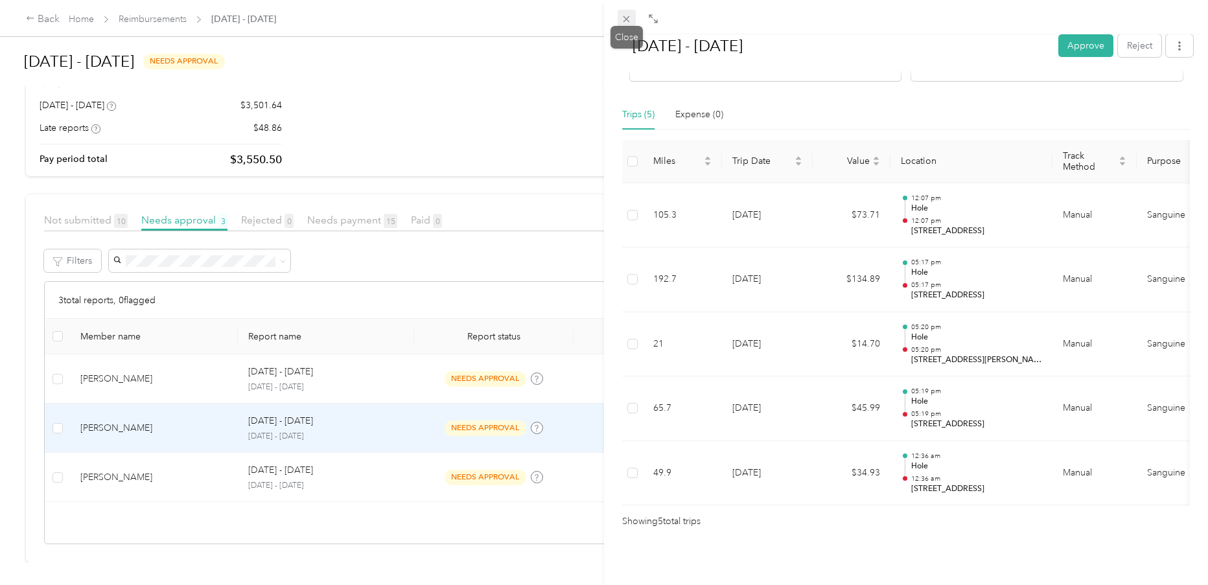
click at [625, 19] on icon at bounding box center [626, 19] width 11 height 11
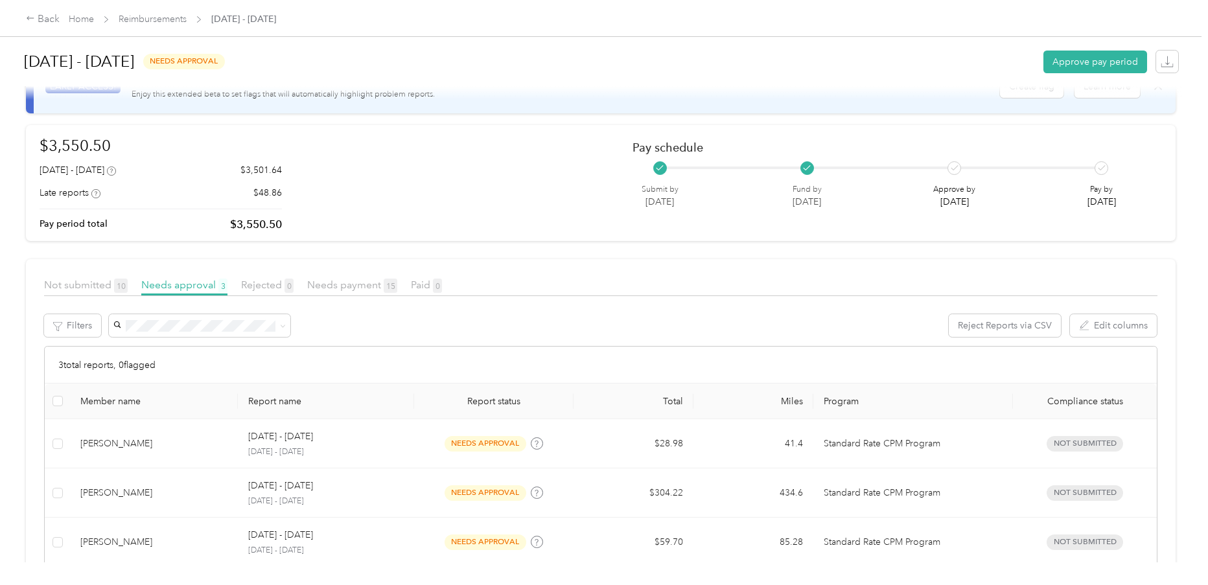
scroll to position [119, 0]
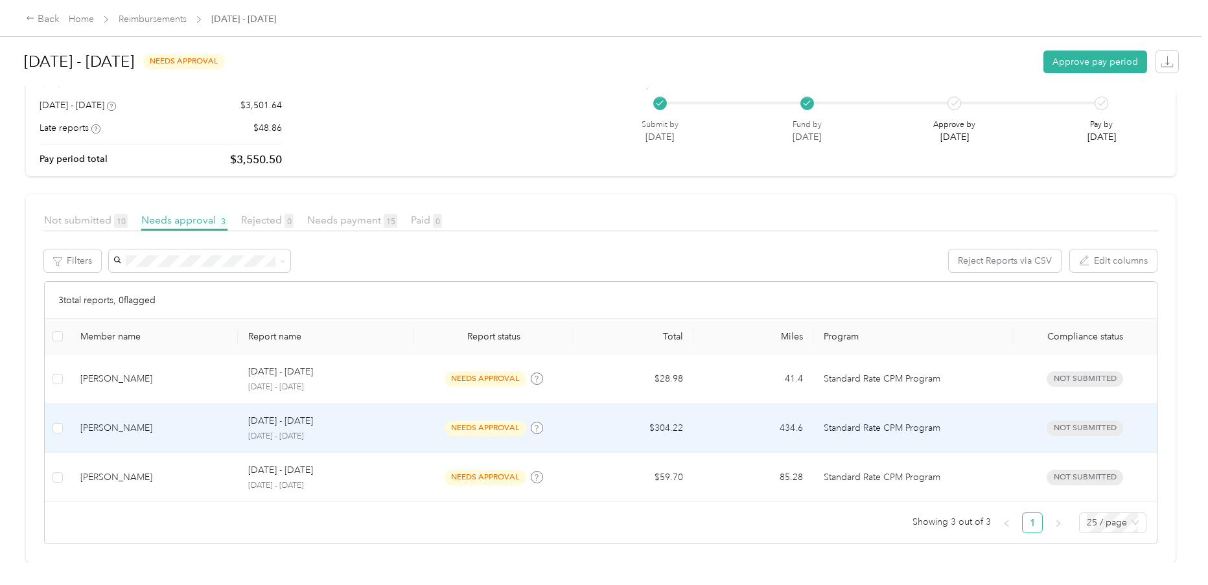
click at [149, 410] on td "[PERSON_NAME]" at bounding box center [154, 428] width 168 height 49
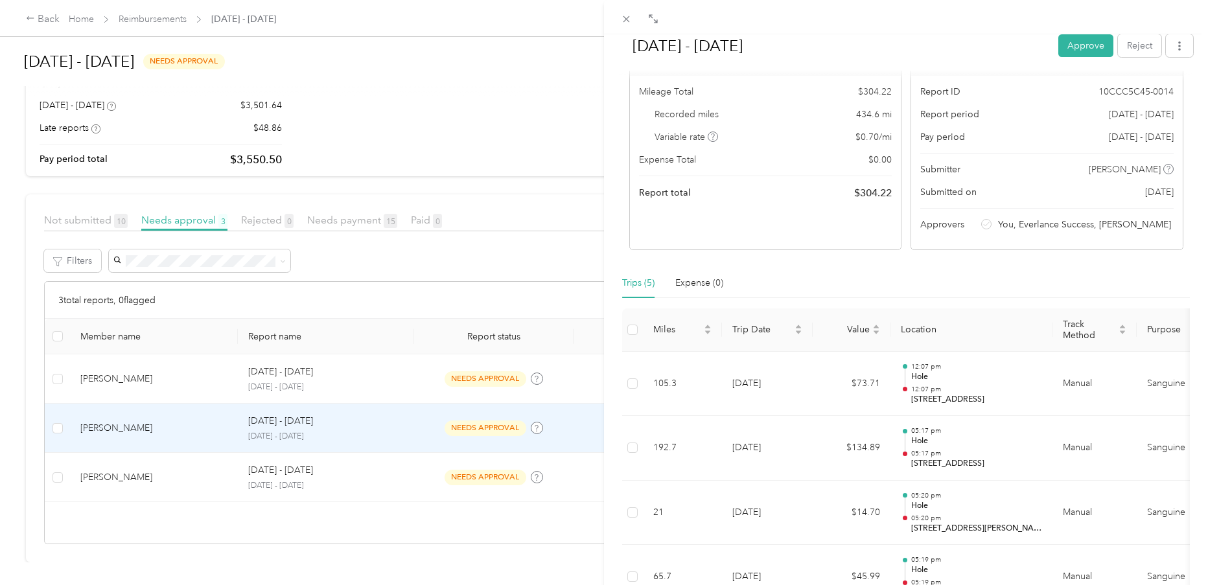
scroll to position [80, 0]
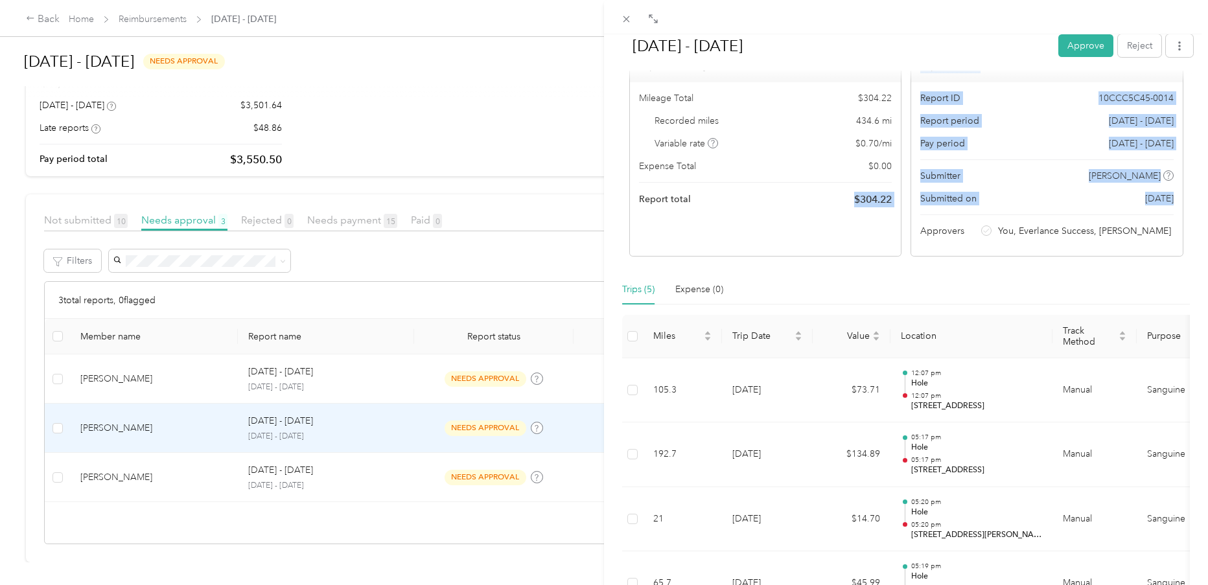
drag, startPoint x: 849, startPoint y: 207, endPoint x: 965, endPoint y: 207, distance: 116.0
click at [965, 207] on div "Report Summary Mileage Total $ 304.22 Recorded miles 434.6 mi Variable rate $ 0…" at bounding box center [906, 153] width 554 height 207
click at [1075, 46] on button "Approve" at bounding box center [1085, 45] width 55 height 23
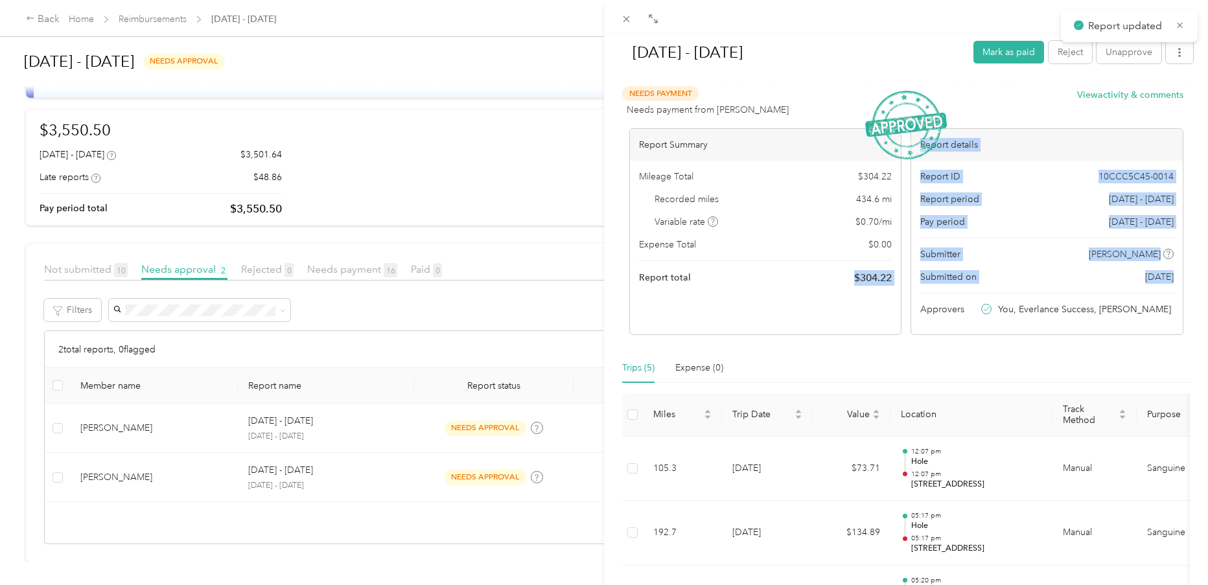
scroll to position [0, 0]
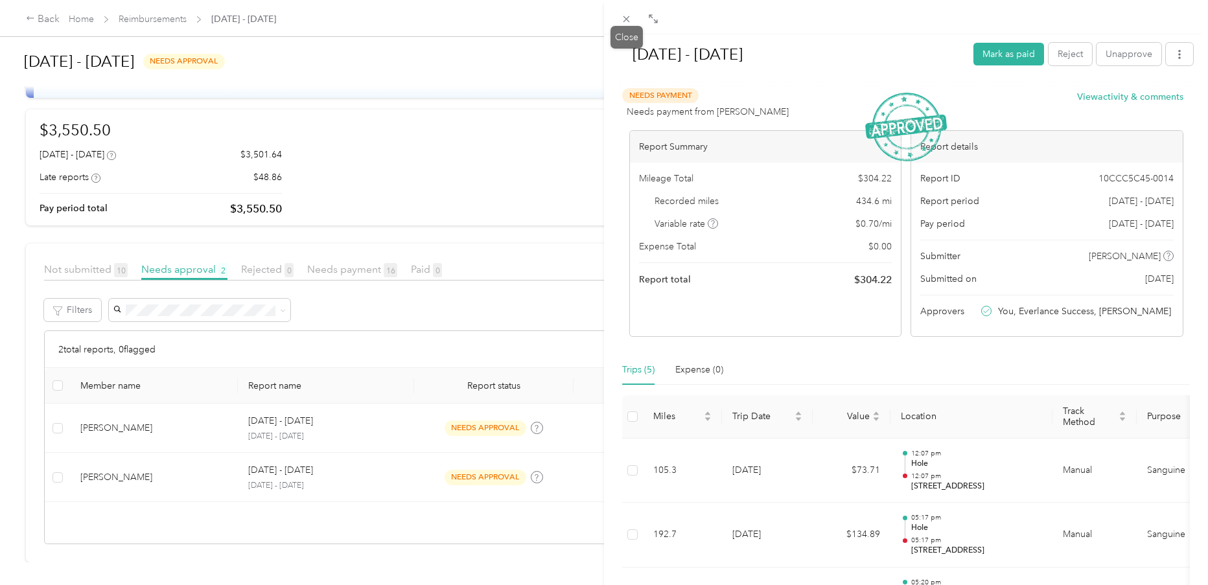
click at [630, 20] on icon at bounding box center [626, 19] width 11 height 11
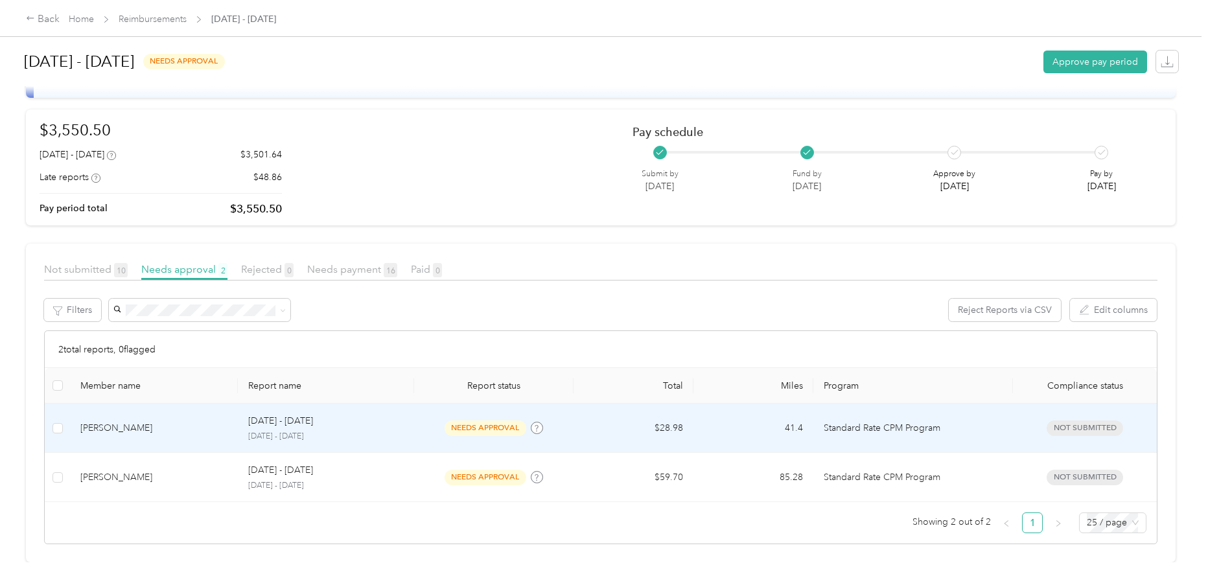
click at [203, 421] on div "[PERSON_NAME]" at bounding box center [153, 428] width 147 height 14
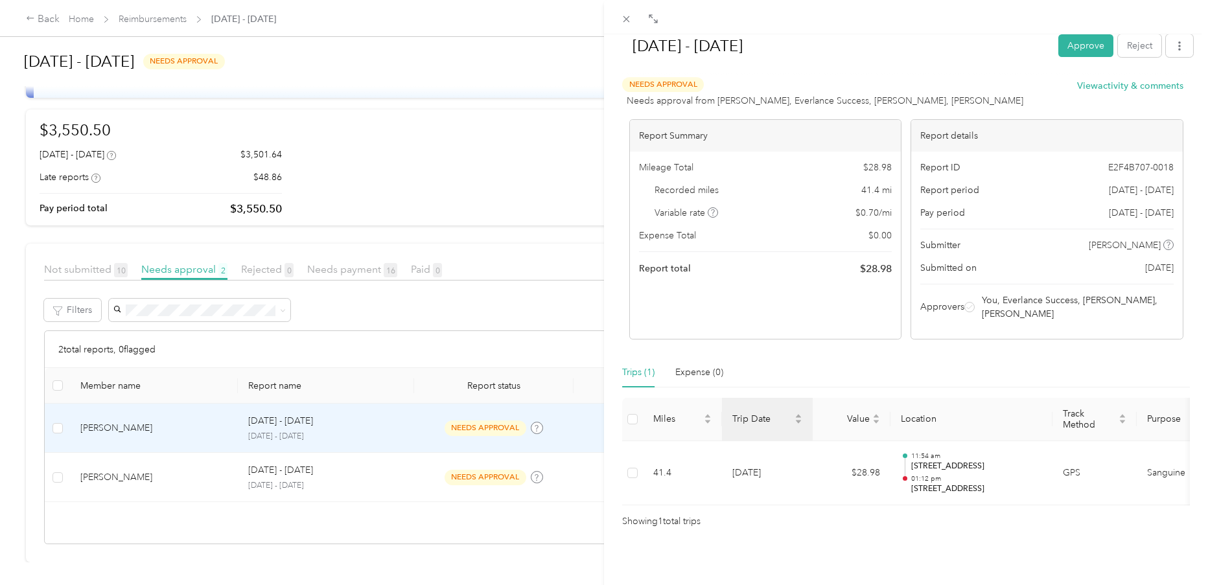
scroll to position [30, 0]
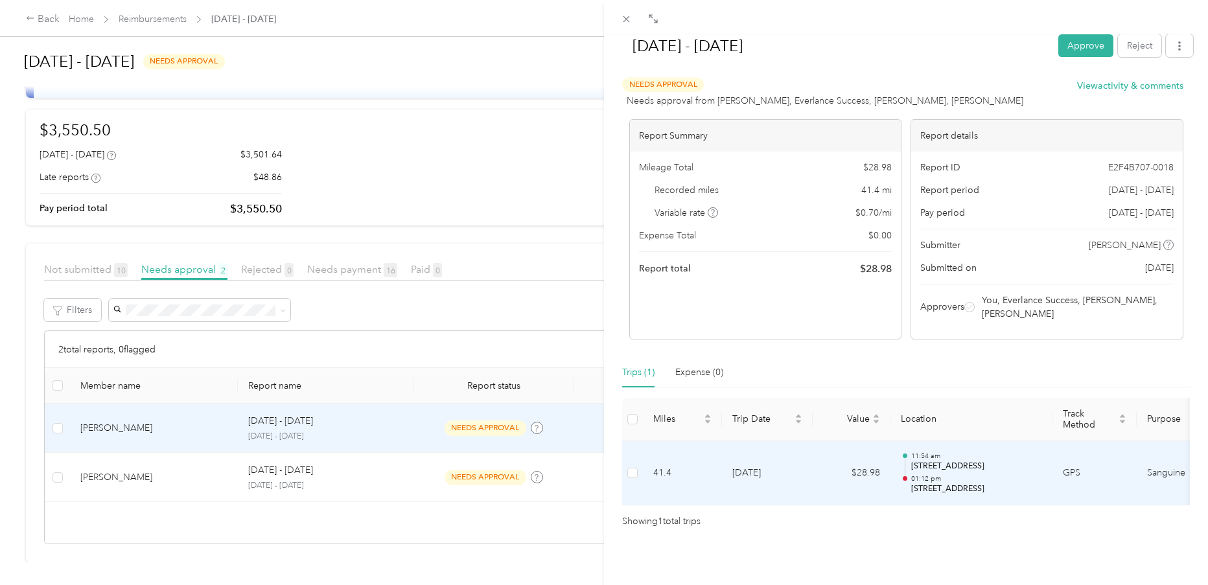
click at [1068, 466] on td "GPS" at bounding box center [1094, 473] width 84 height 65
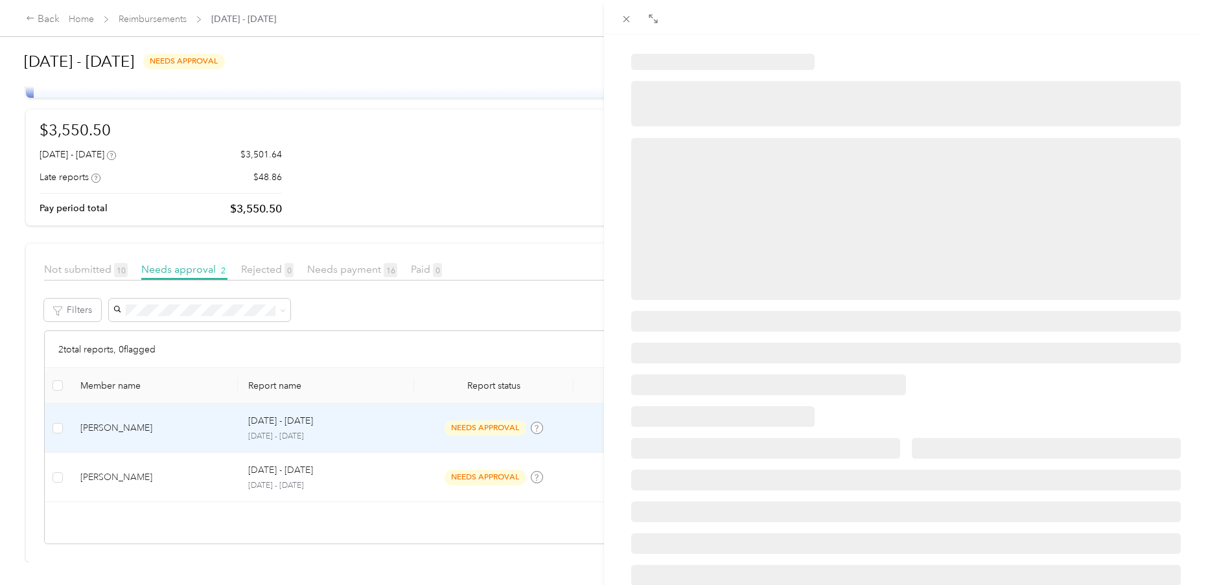
scroll to position [0, 0]
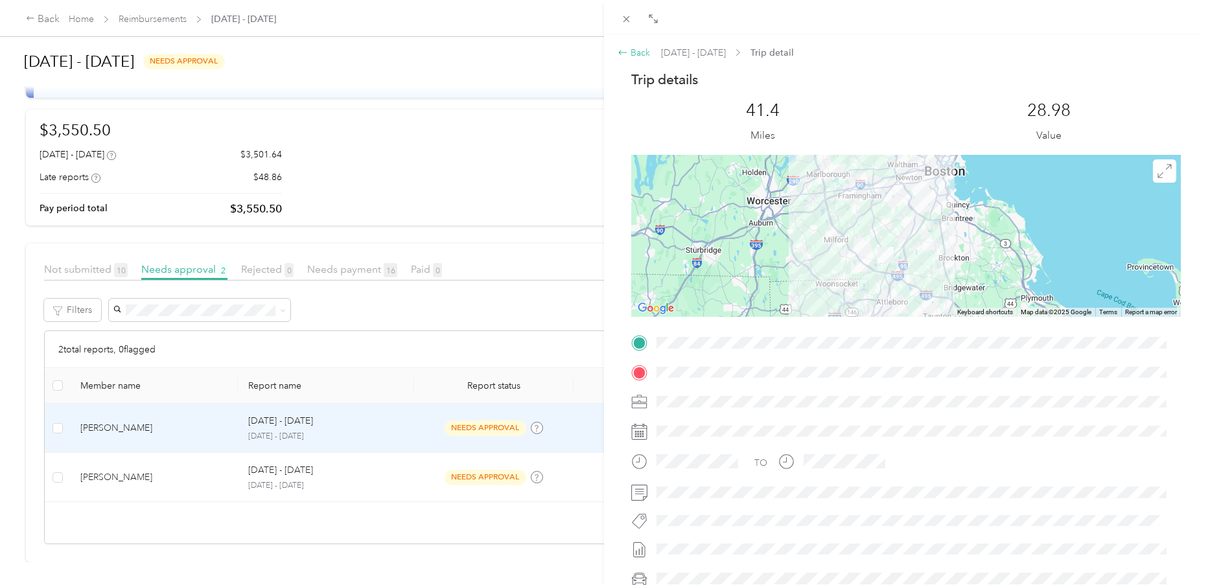
click at [638, 51] on div "Back" at bounding box center [633, 53] width 32 height 14
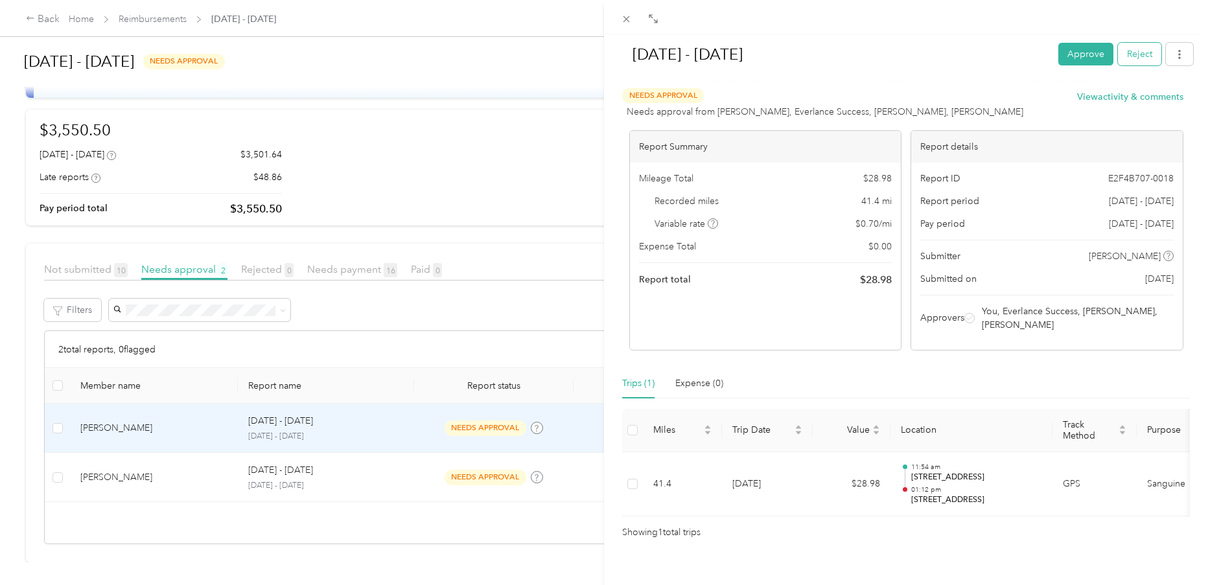
click at [1138, 47] on button "Reject" at bounding box center [1139, 54] width 43 height 23
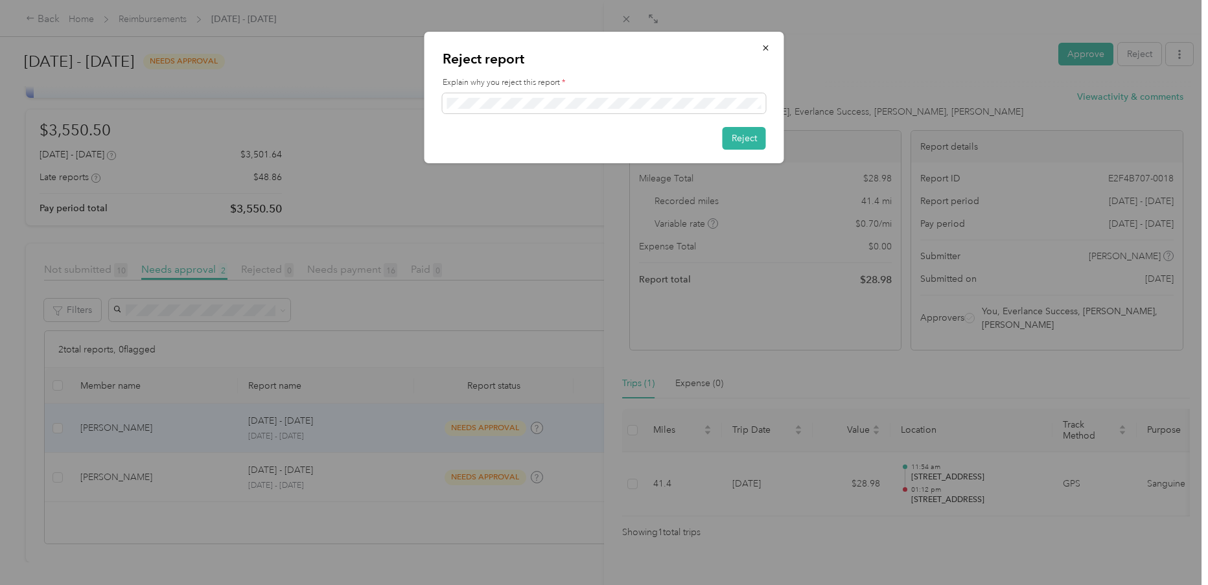
drag, startPoint x: 729, startPoint y: 136, endPoint x: 766, endPoint y: 135, distance: 37.6
click at [729, 136] on button "Reject" at bounding box center [743, 138] width 43 height 23
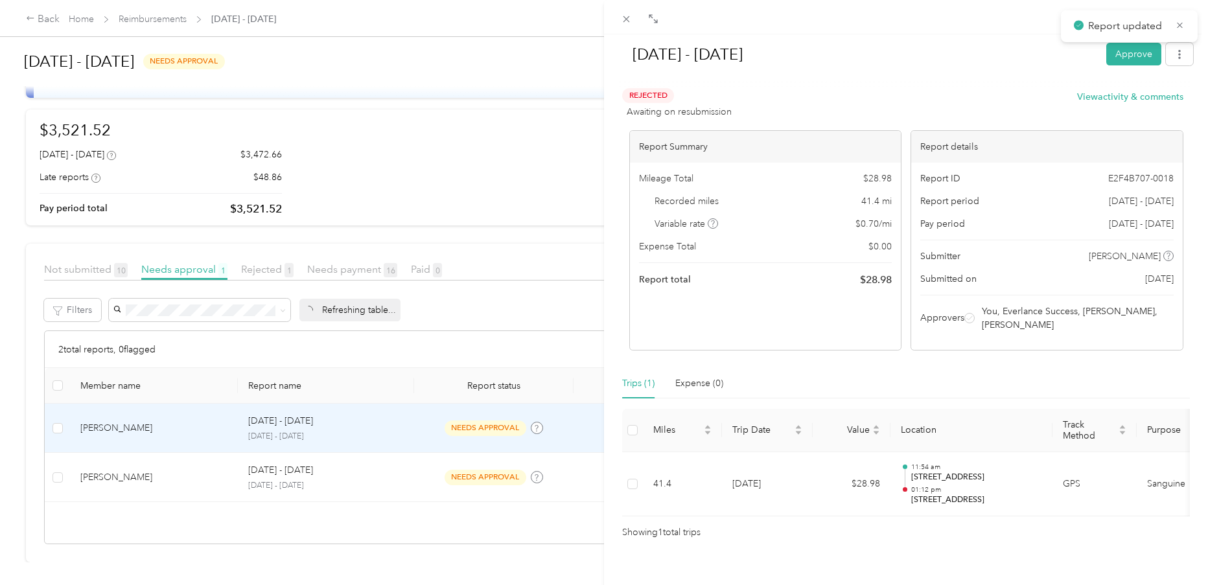
scroll to position [21, 0]
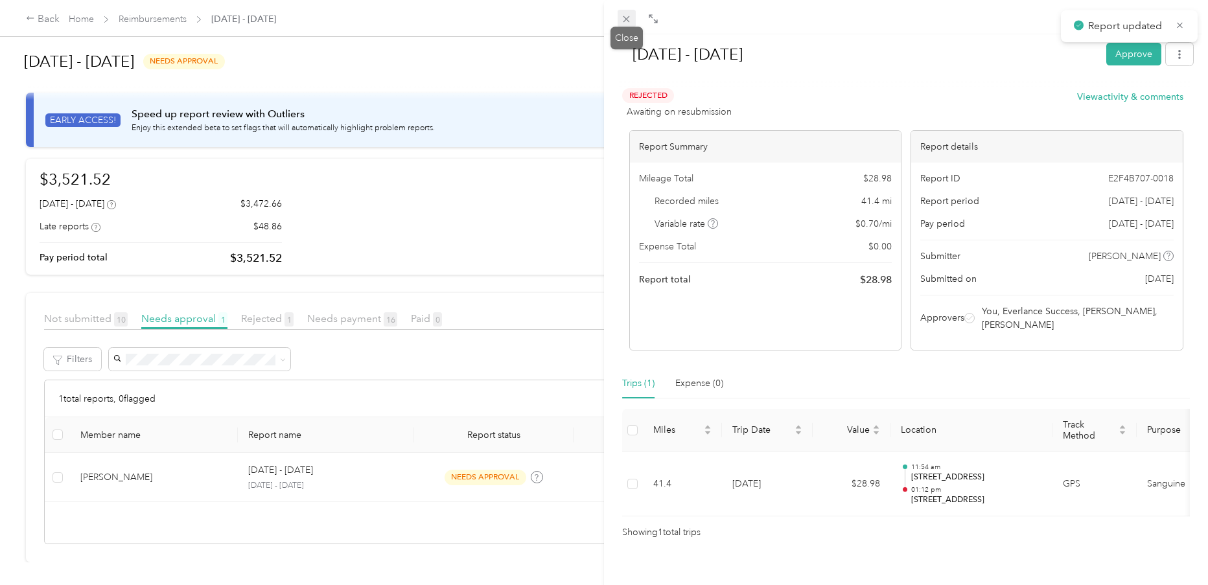
click at [627, 14] on icon at bounding box center [626, 19] width 11 height 11
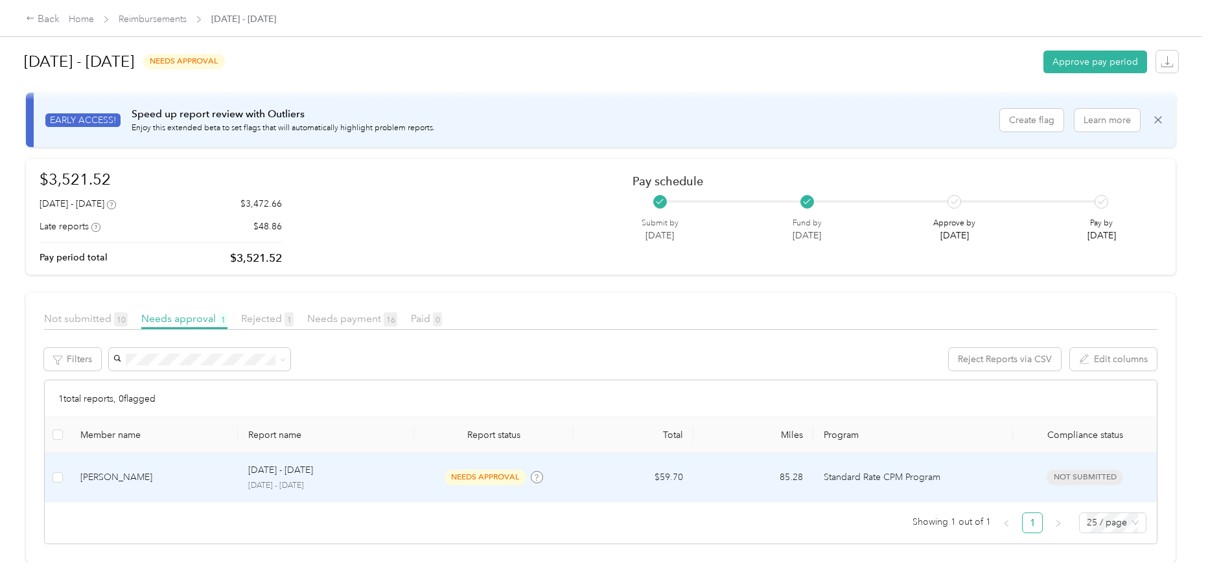
click at [234, 457] on td "[PERSON_NAME]" at bounding box center [154, 477] width 168 height 49
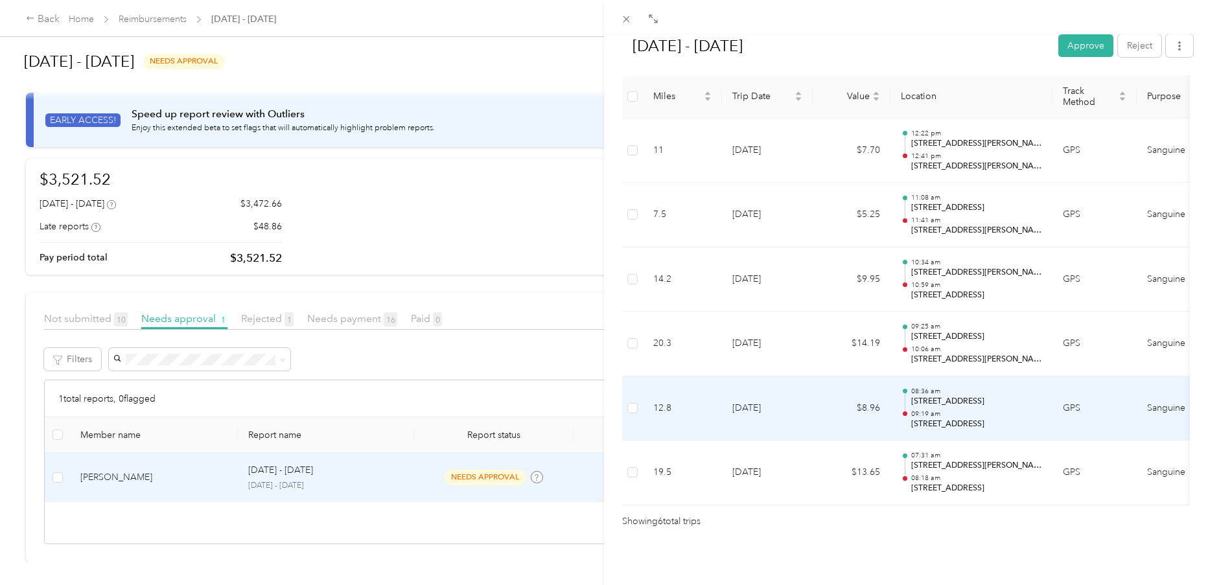
scroll to position [339, 0]
click at [975, 409] on p "09:19 am" at bounding box center [976, 413] width 131 height 9
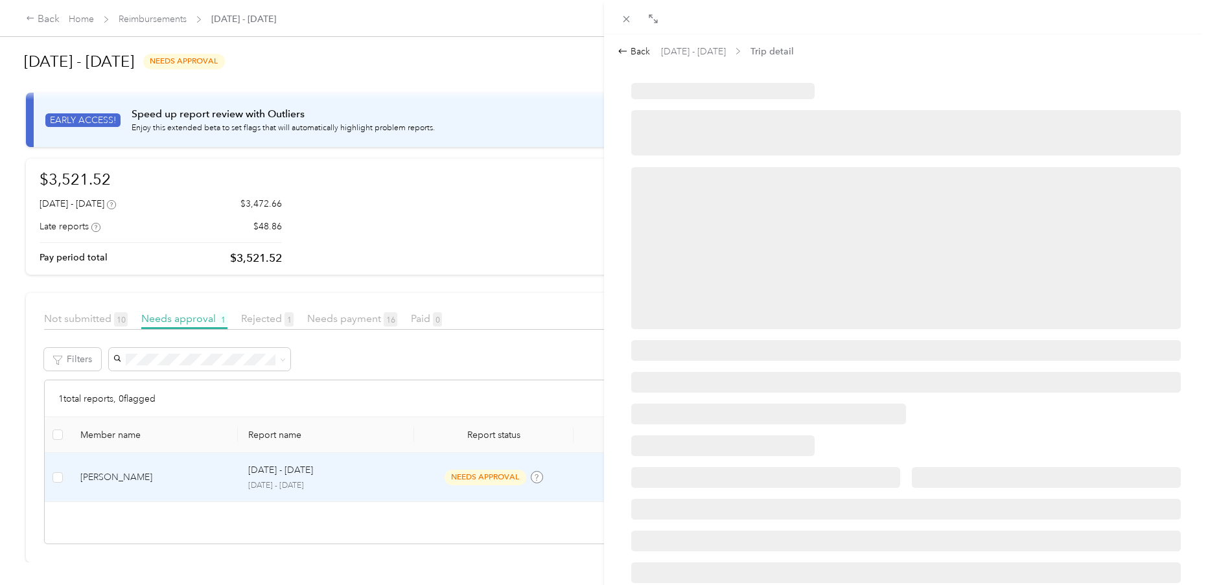
scroll to position [0, 0]
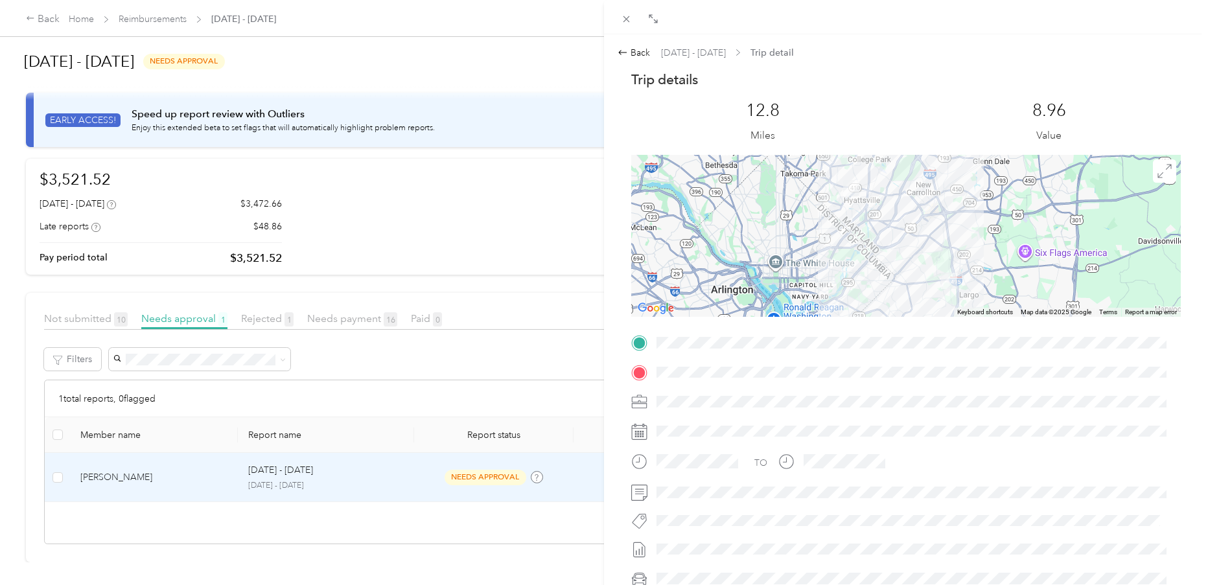
click at [655, 369] on span at bounding box center [916, 372] width 529 height 21
click at [628, 55] on div "Back" at bounding box center [633, 53] width 32 height 14
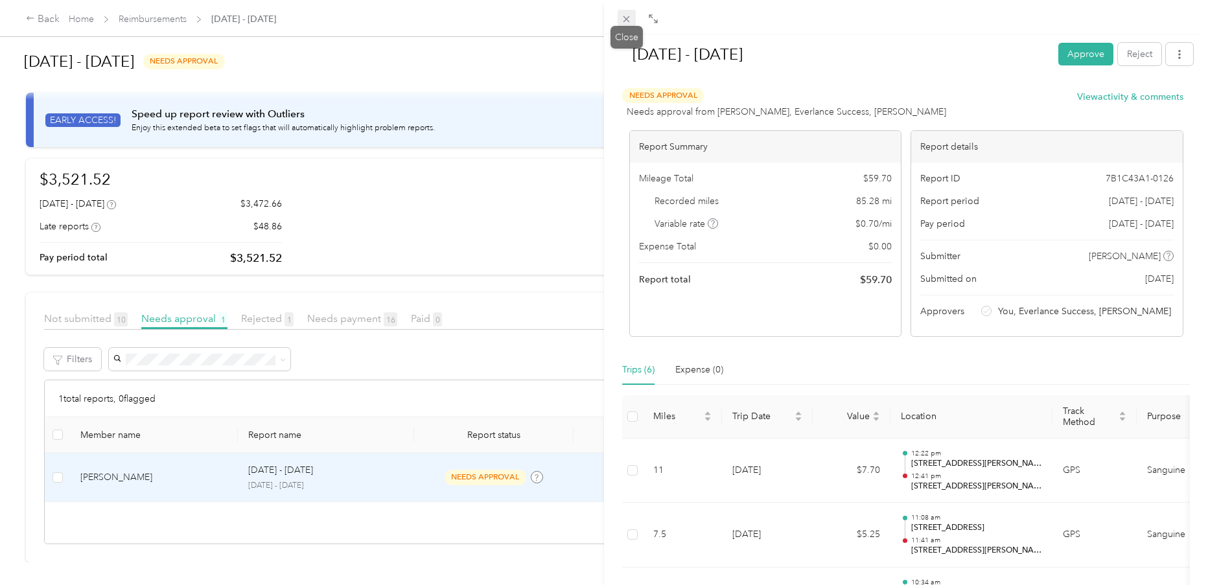
click at [623, 16] on icon at bounding box center [626, 19] width 11 height 11
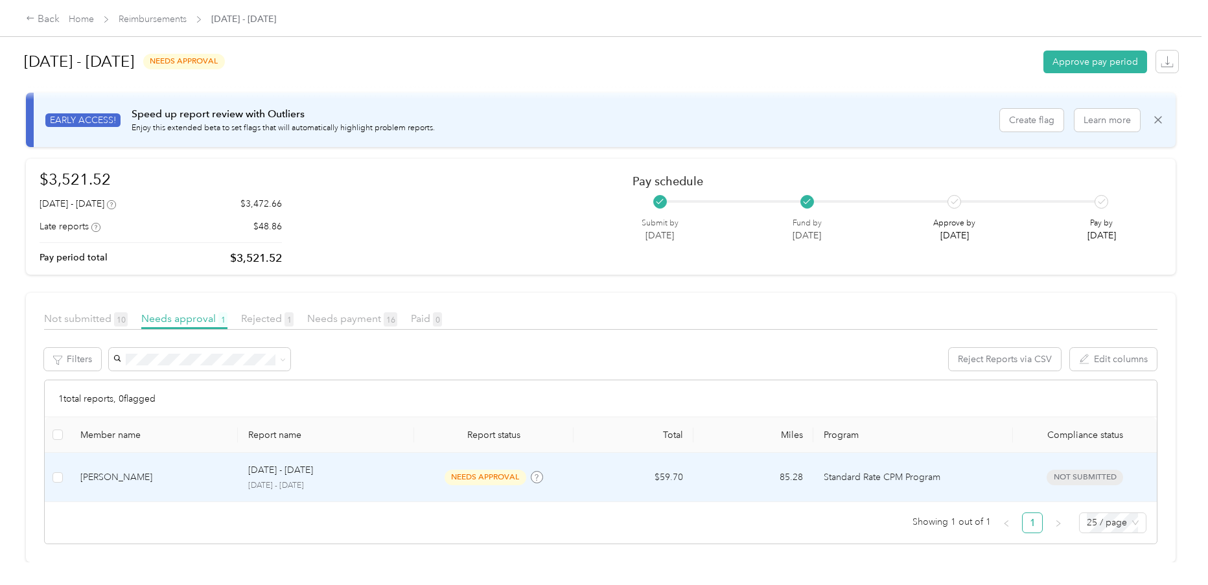
click at [444, 477] on td "needs approval" at bounding box center [494, 477] width 160 height 49
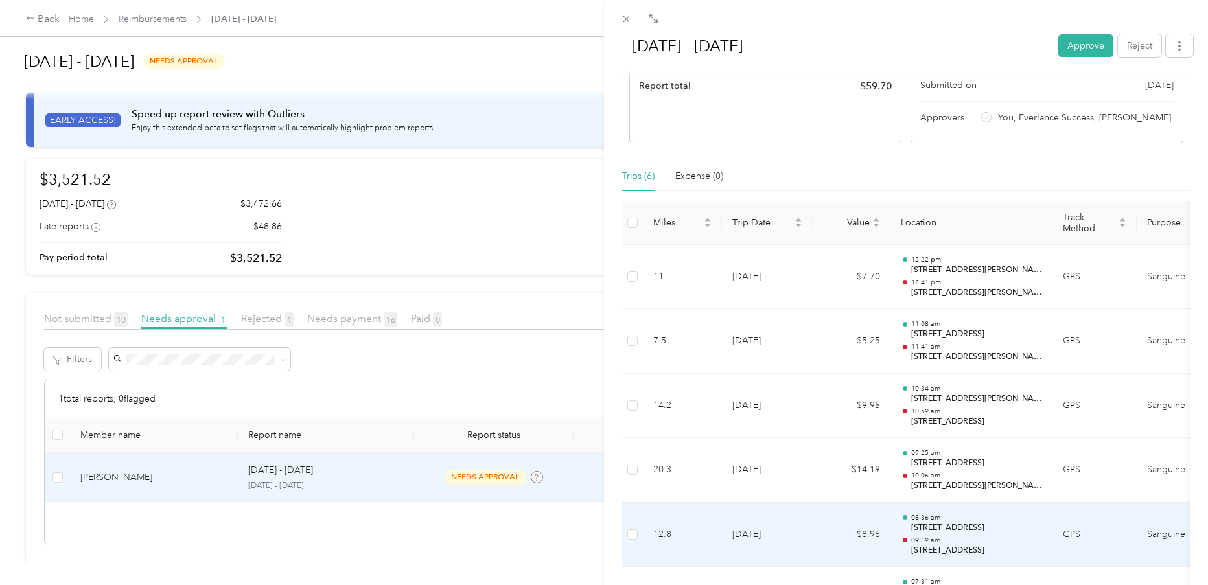
scroll to position [194, 0]
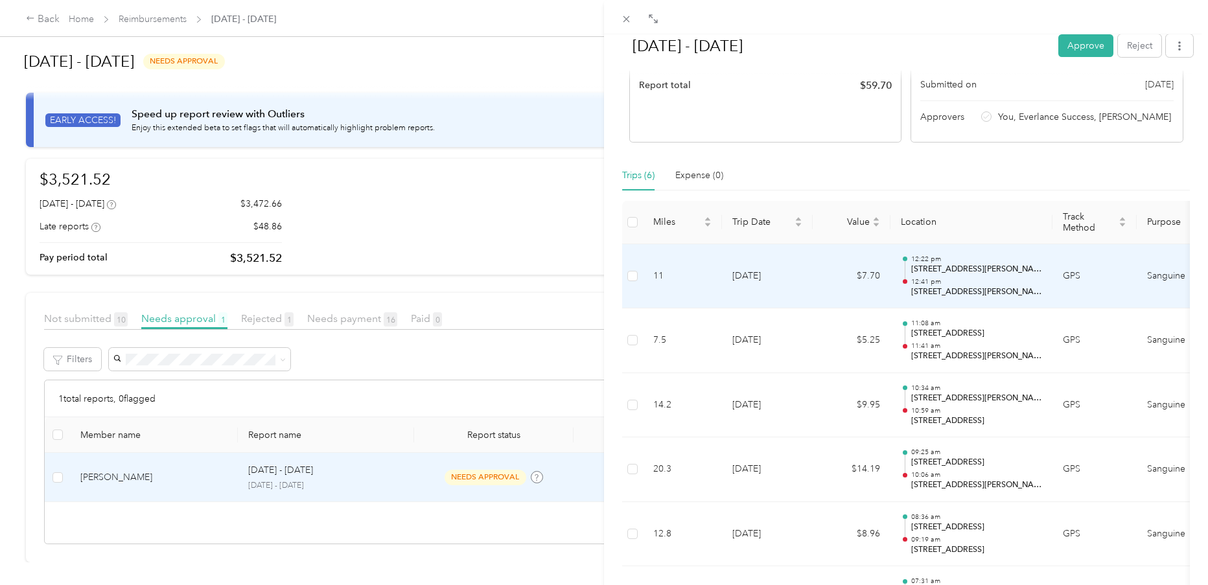
click at [996, 281] on p "12:41 pm" at bounding box center [976, 281] width 131 height 9
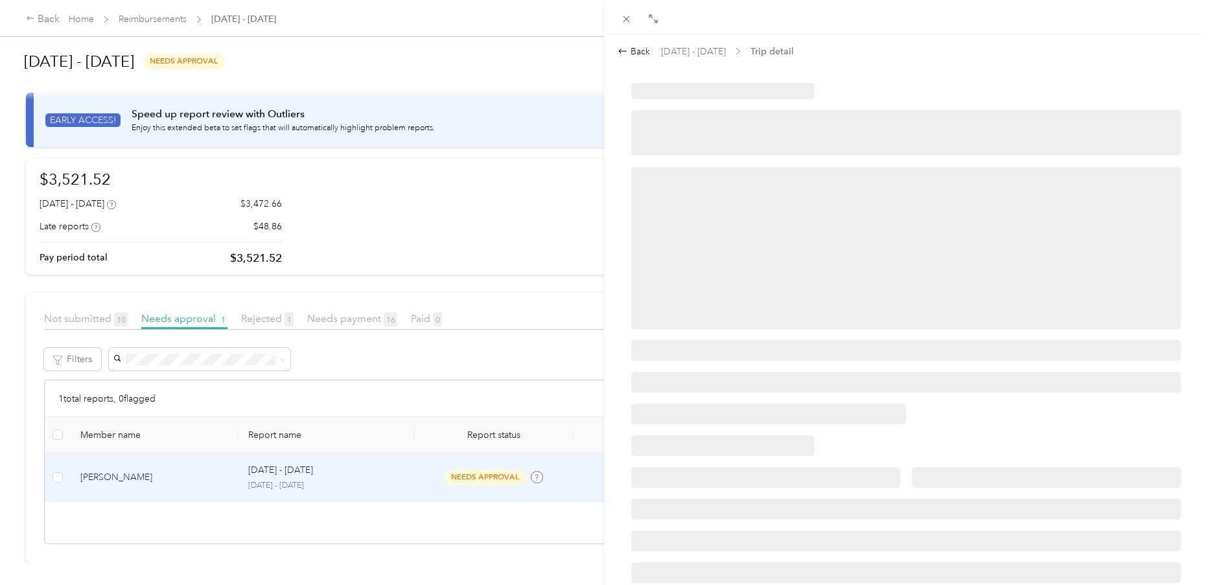
scroll to position [0, 0]
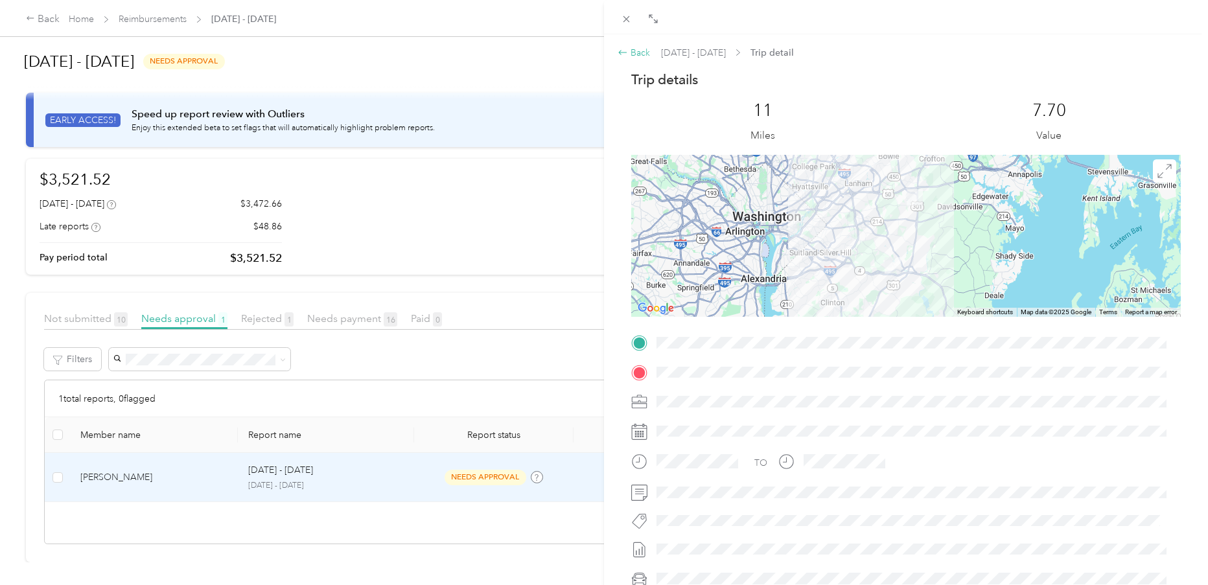
click at [639, 52] on div "Back" at bounding box center [633, 53] width 32 height 14
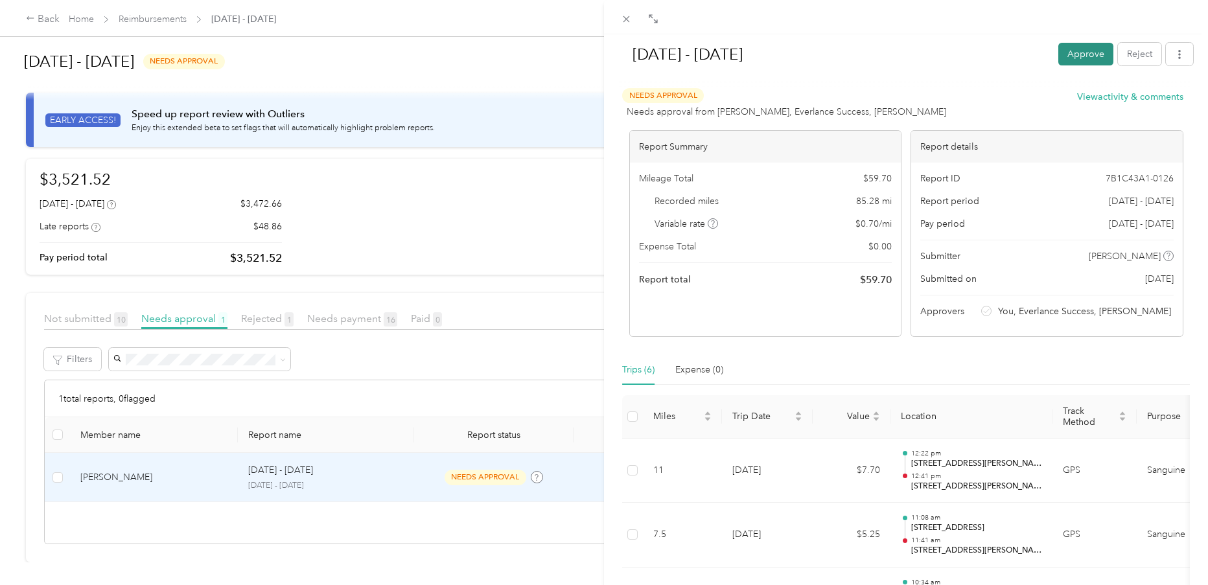
click at [1058, 52] on button "Approve" at bounding box center [1085, 54] width 55 height 23
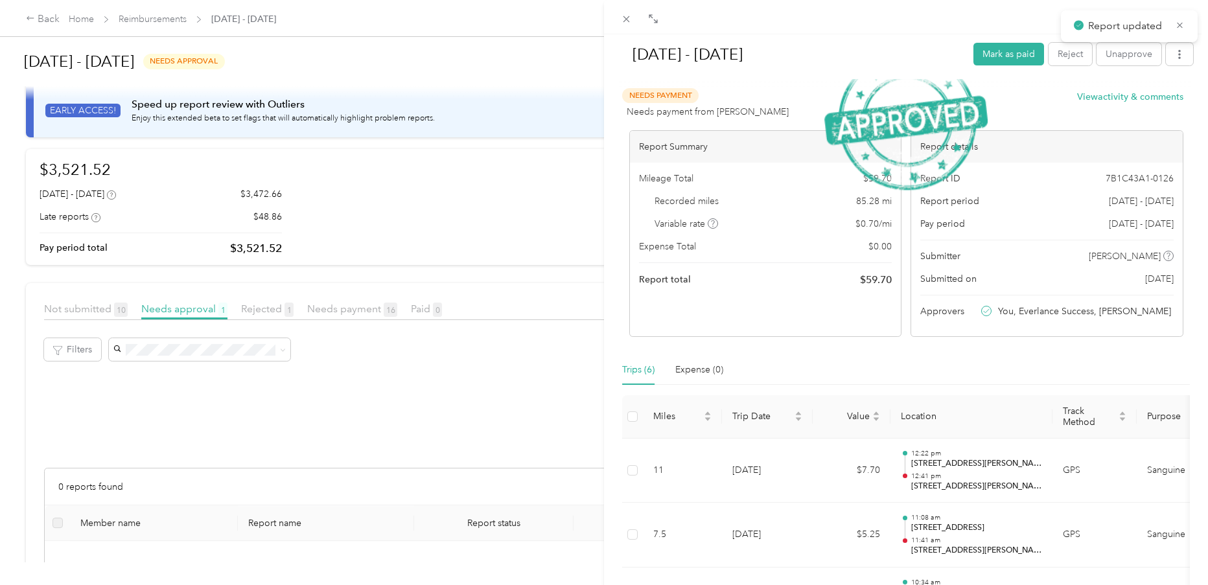
scroll to position [119, 0]
